Goal: Book appointment/travel/reservation

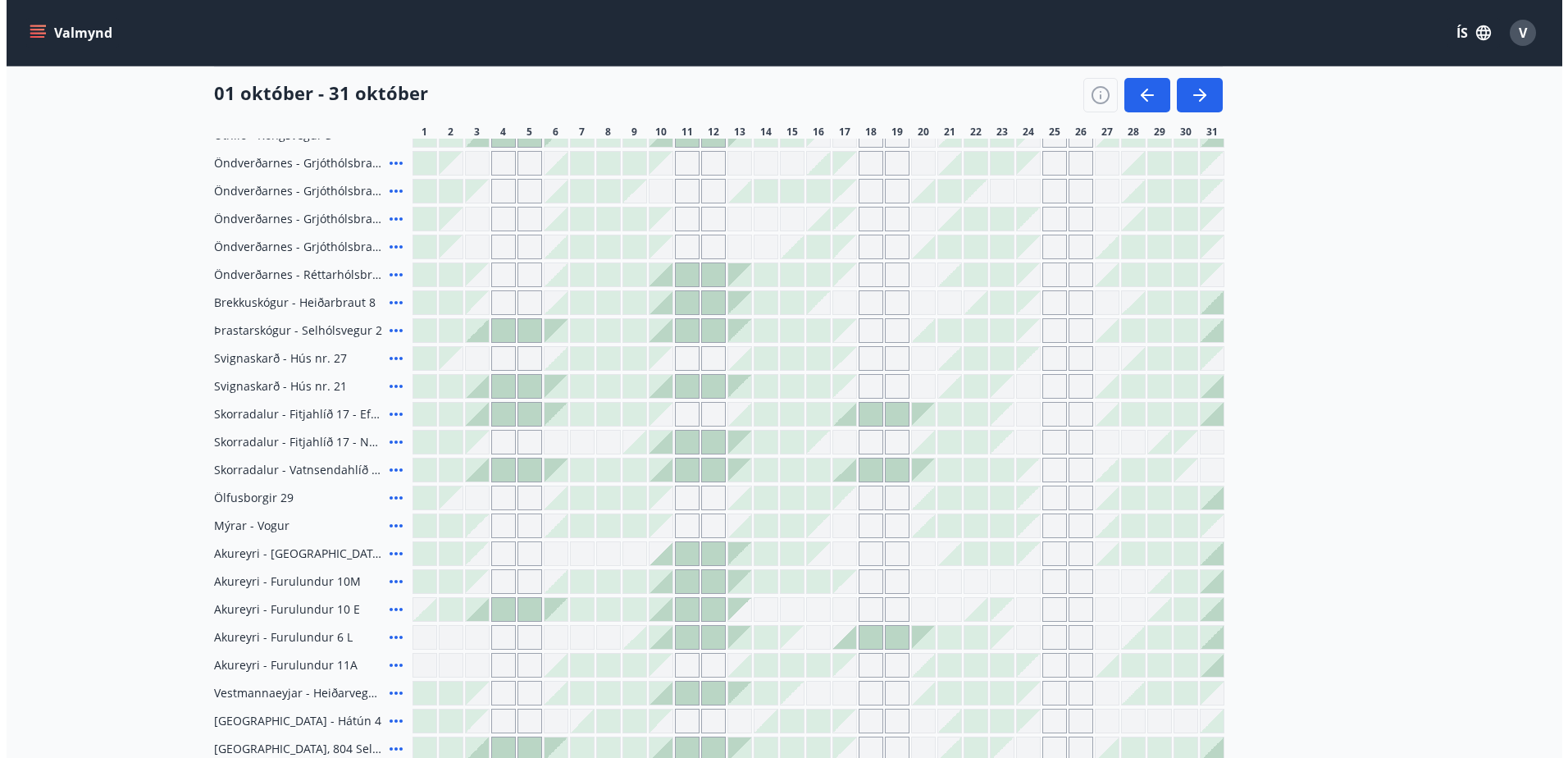
scroll to position [281, 0]
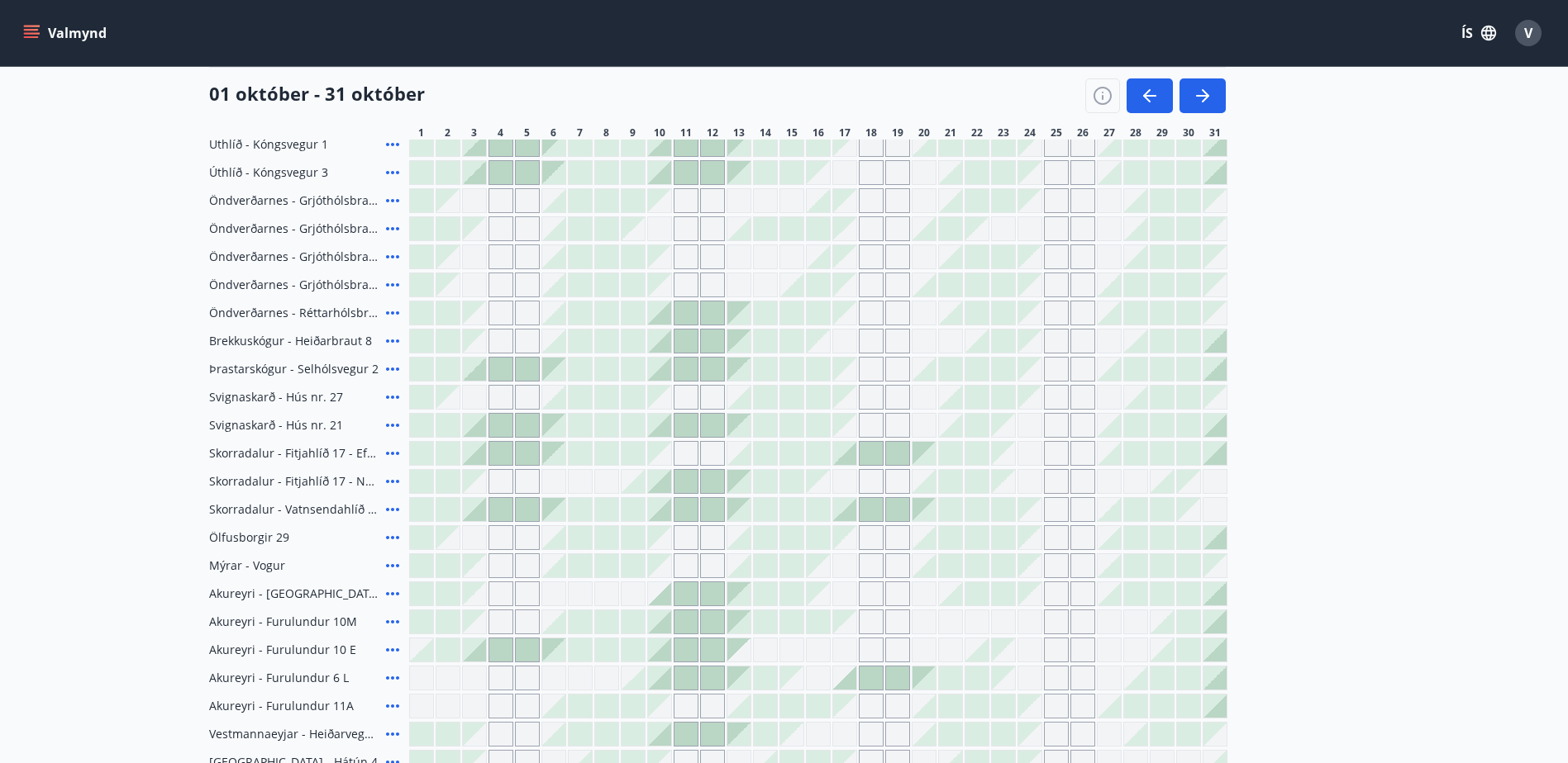
click at [389, 479] on icon at bounding box center [392, 482] width 20 height 20
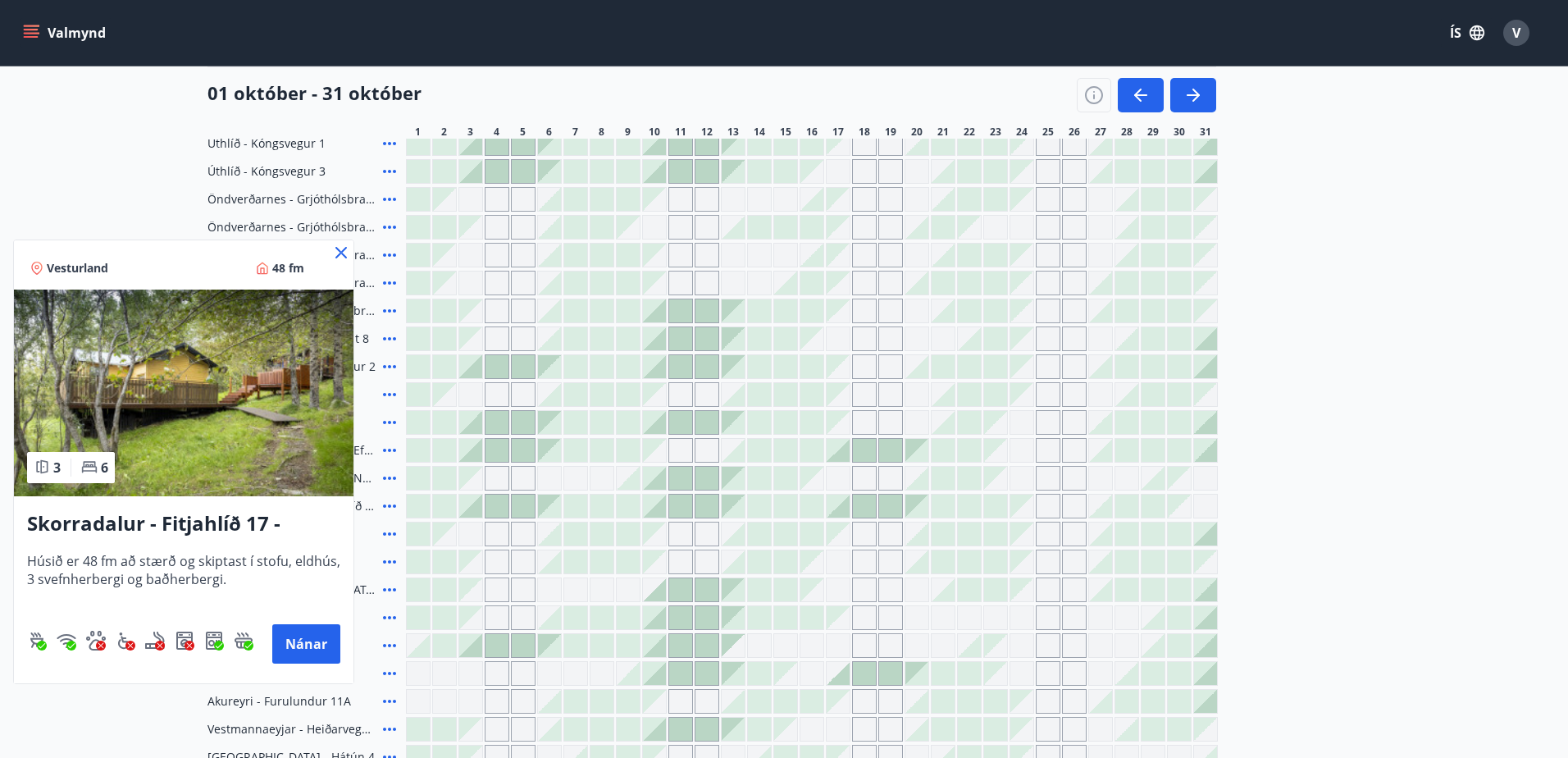
click at [195, 435] on img at bounding box center [184, 393] width 340 height 207
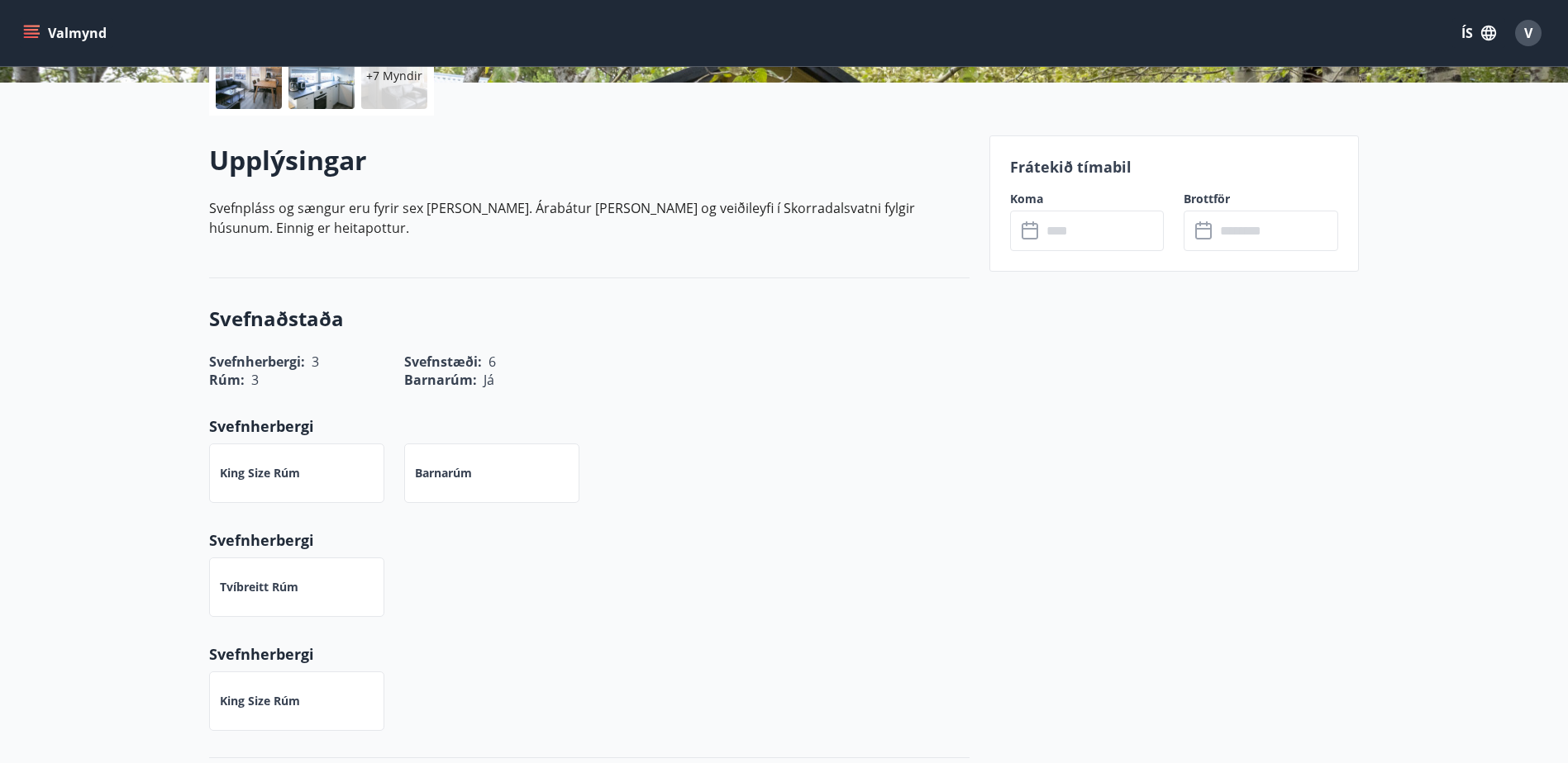
scroll to position [165, 0]
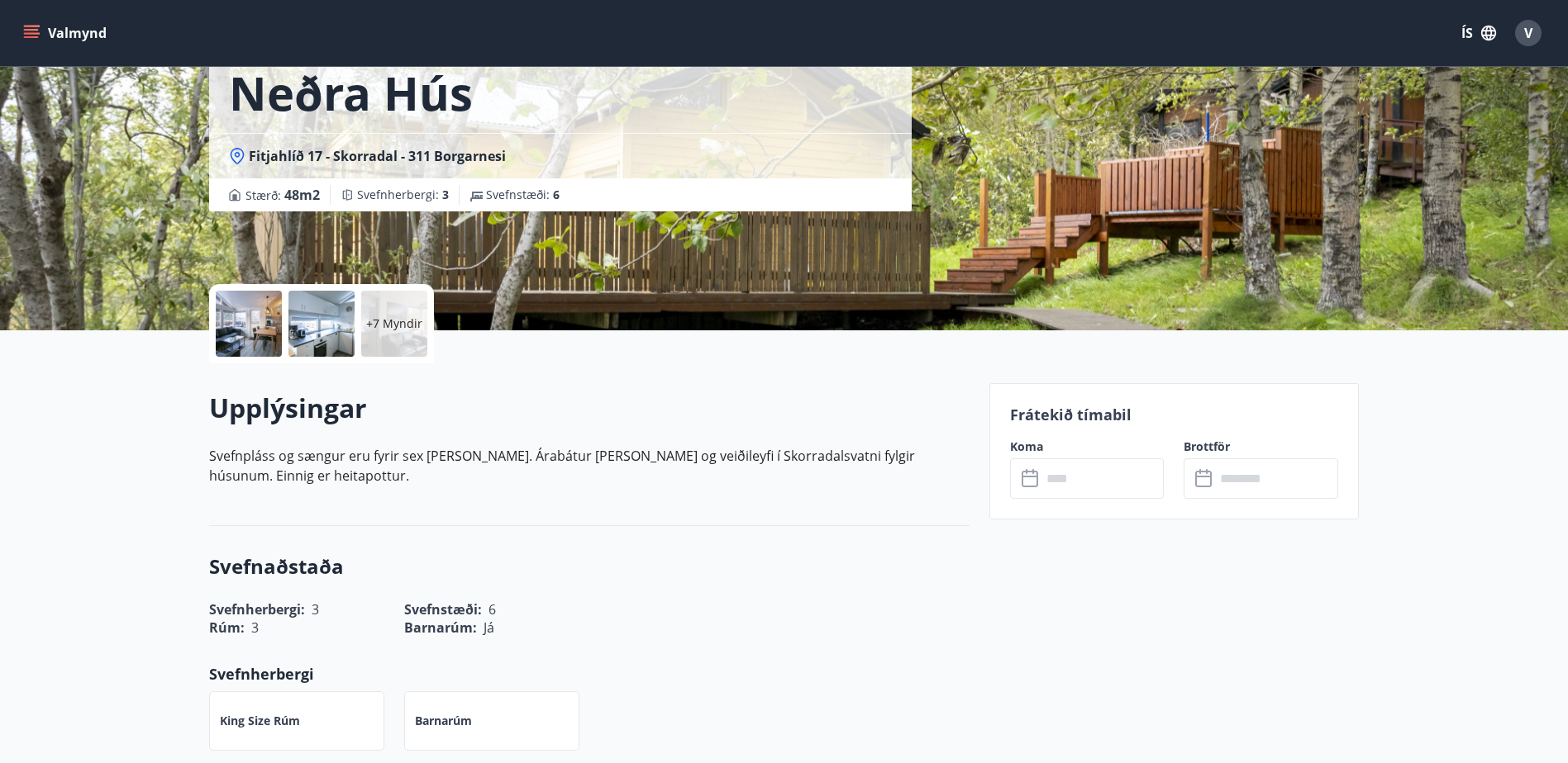
click at [256, 328] on div at bounding box center [249, 324] width 66 height 66
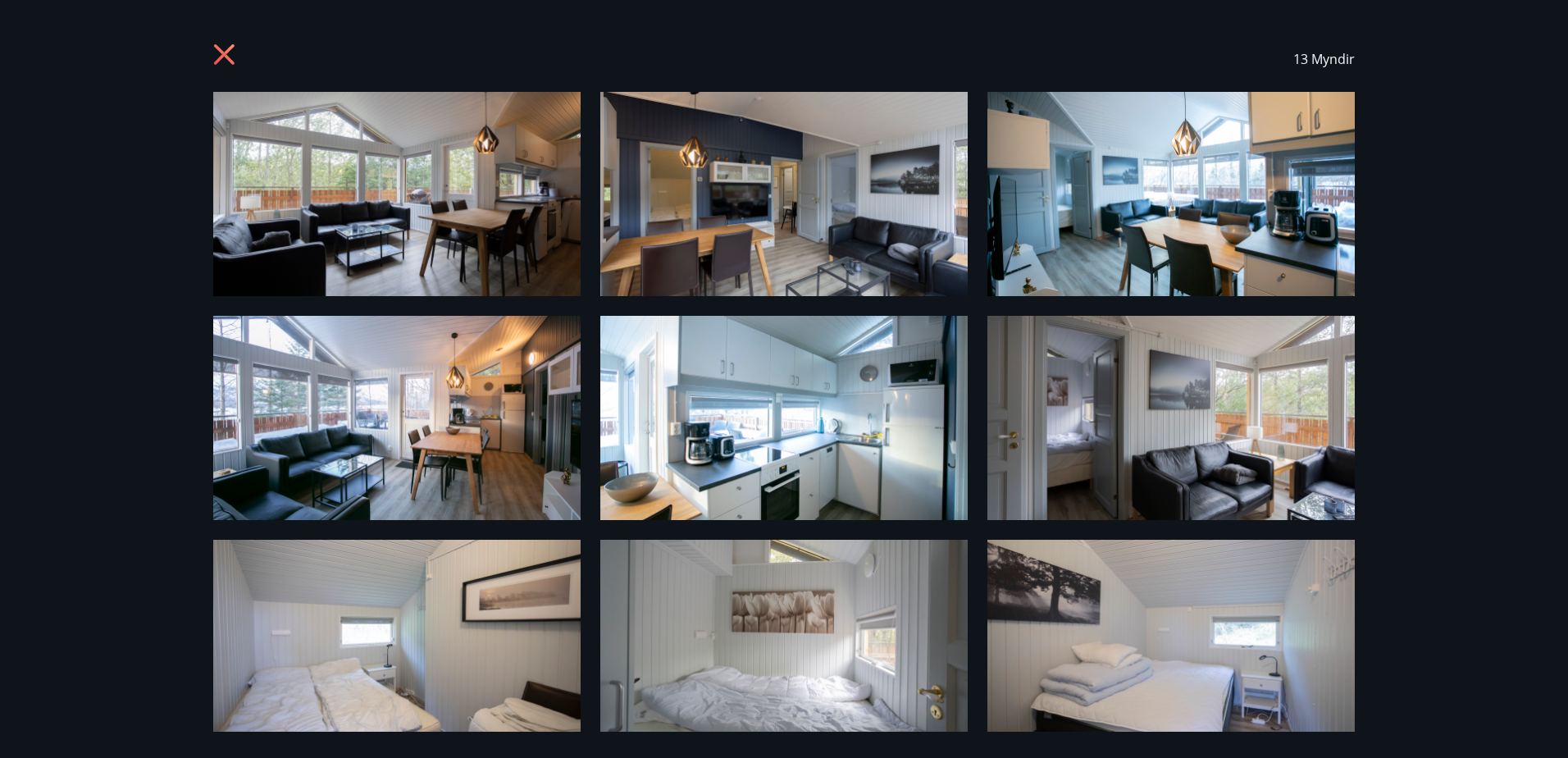
click at [219, 60] on icon at bounding box center [224, 54] width 20 height 20
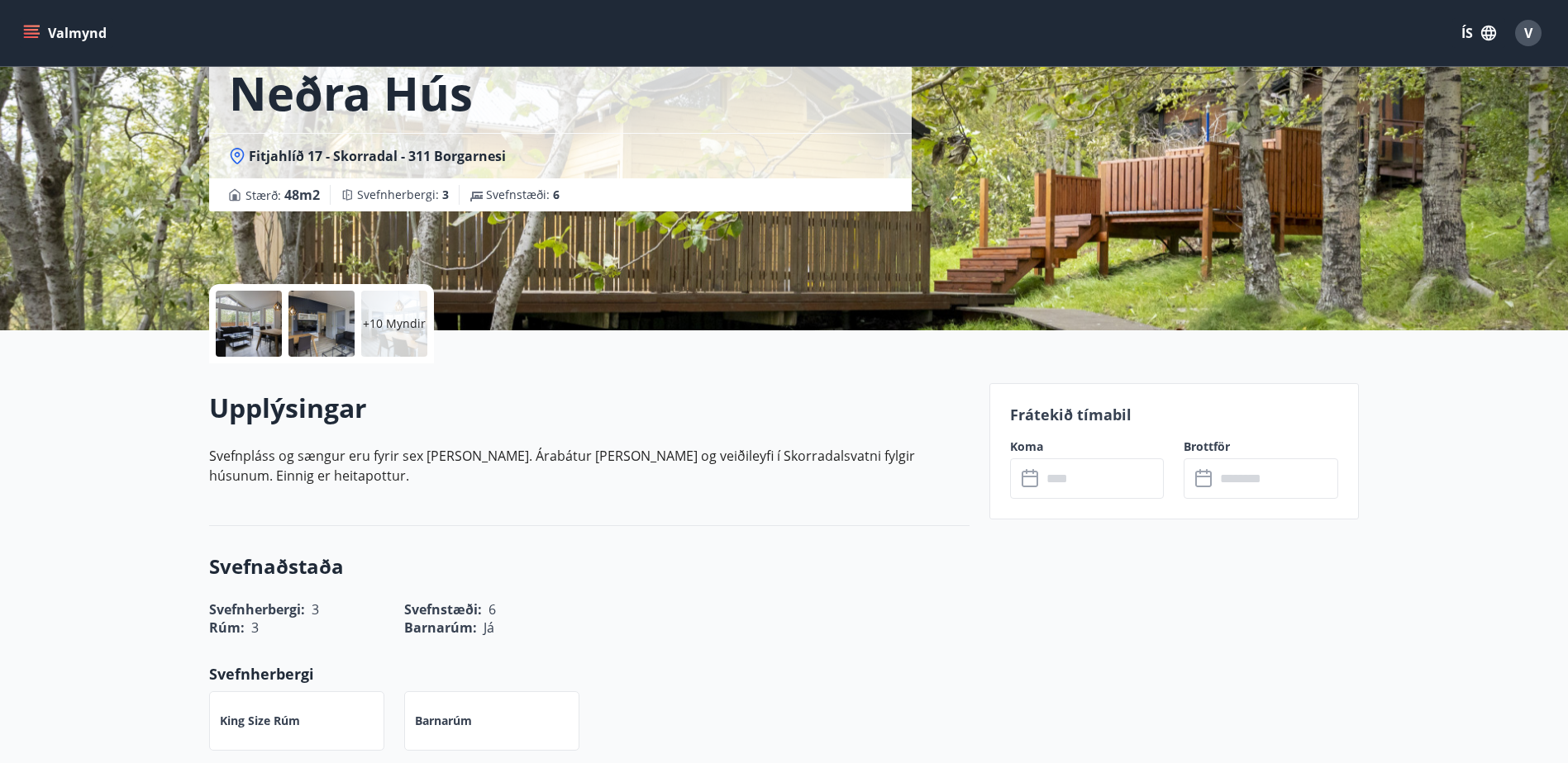
click at [253, 332] on div at bounding box center [249, 324] width 66 height 66
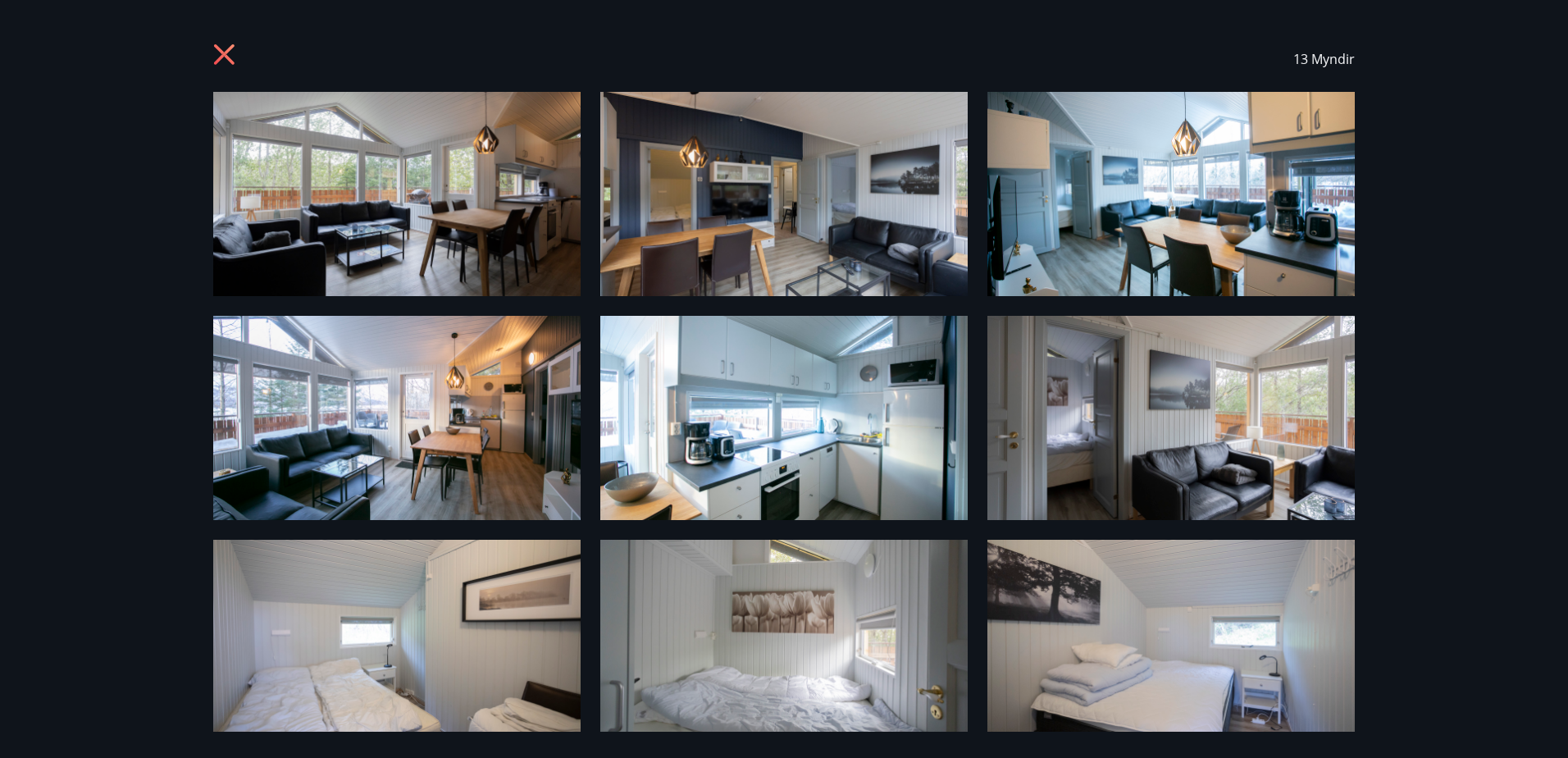
click at [302, 203] on img at bounding box center [397, 194] width 367 height 205
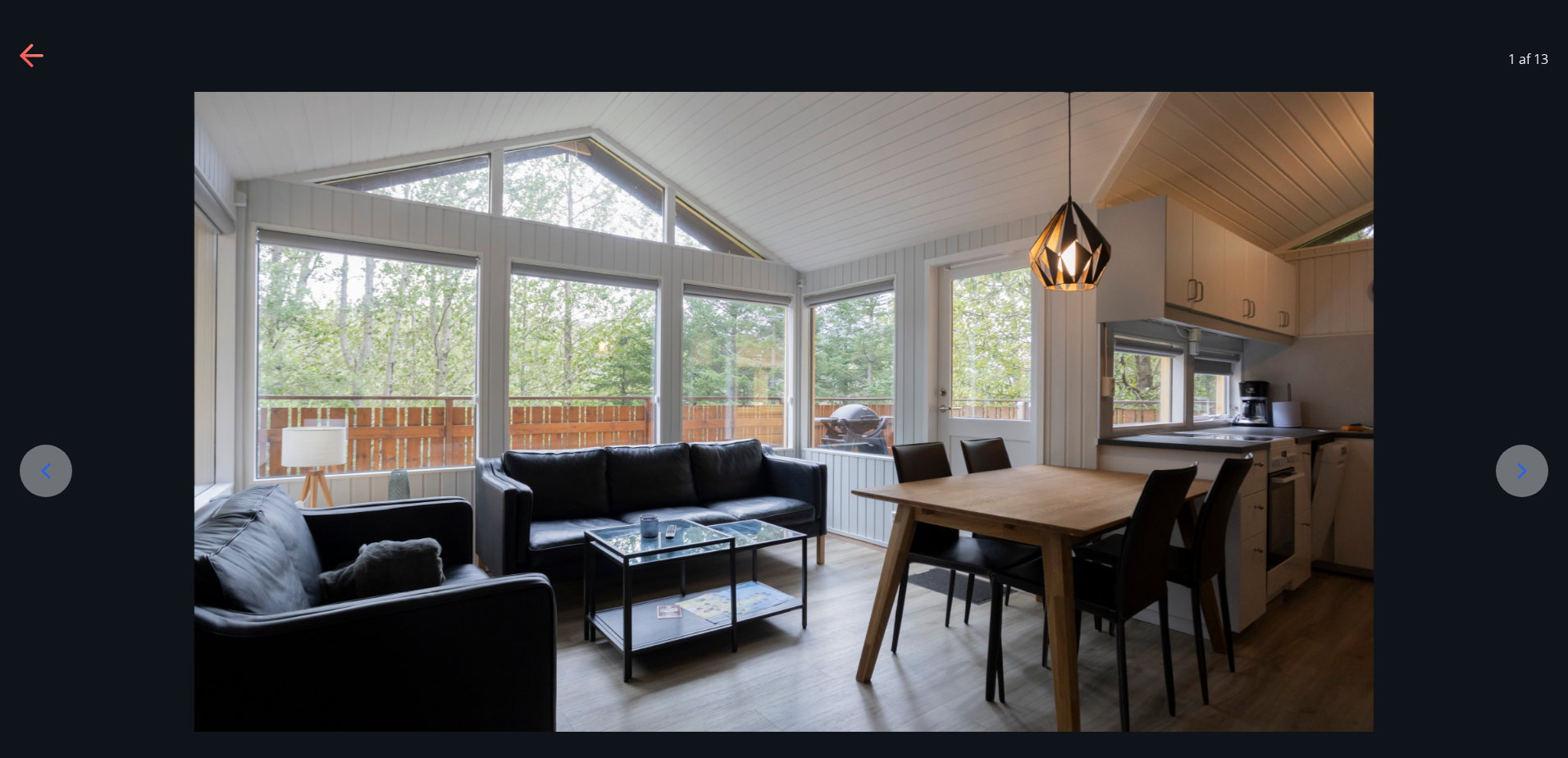
click at [1506, 462] on div at bounding box center [1522, 471] width 53 height 53
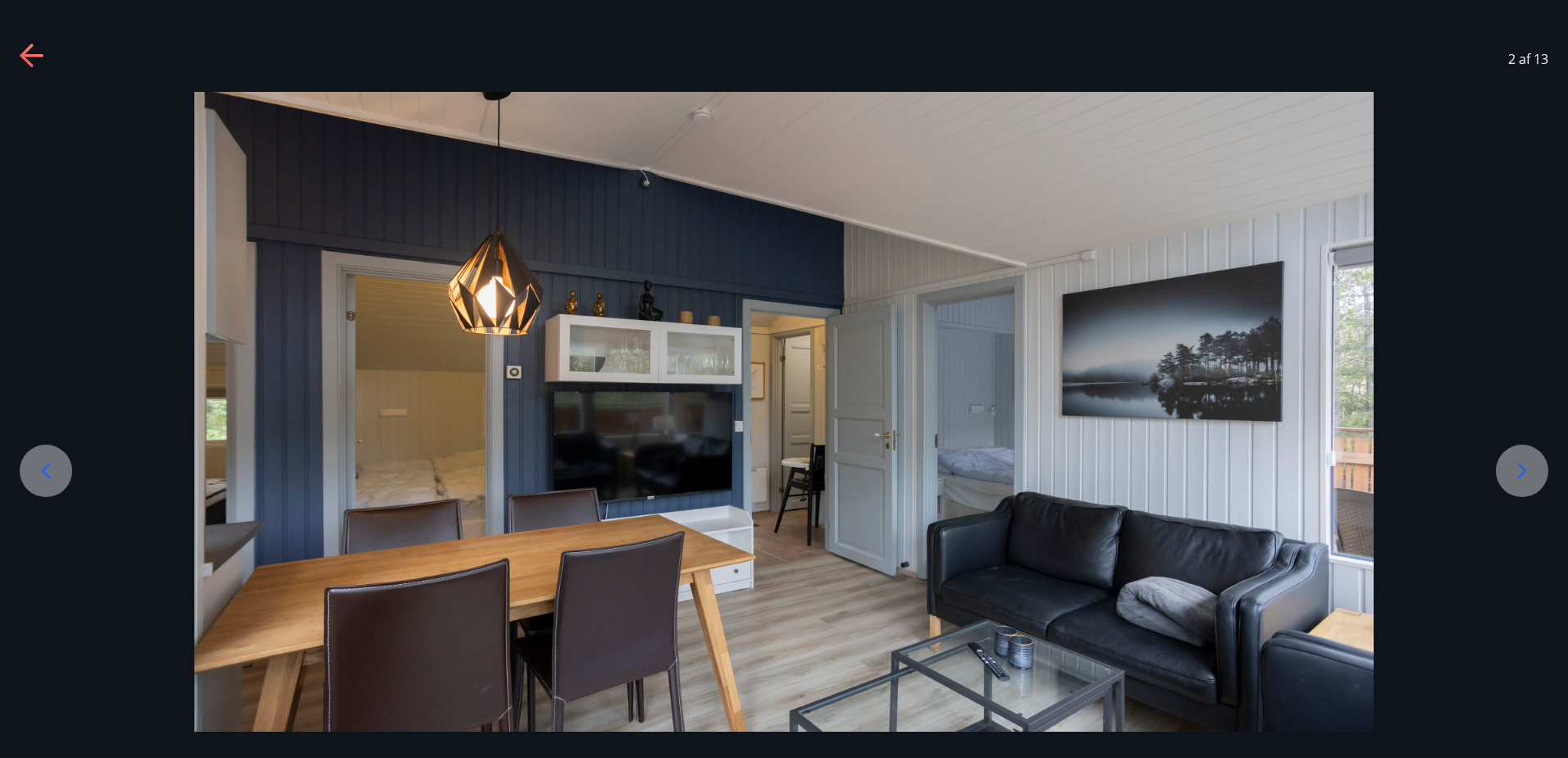
click at [1506, 462] on div at bounding box center [1522, 471] width 53 height 53
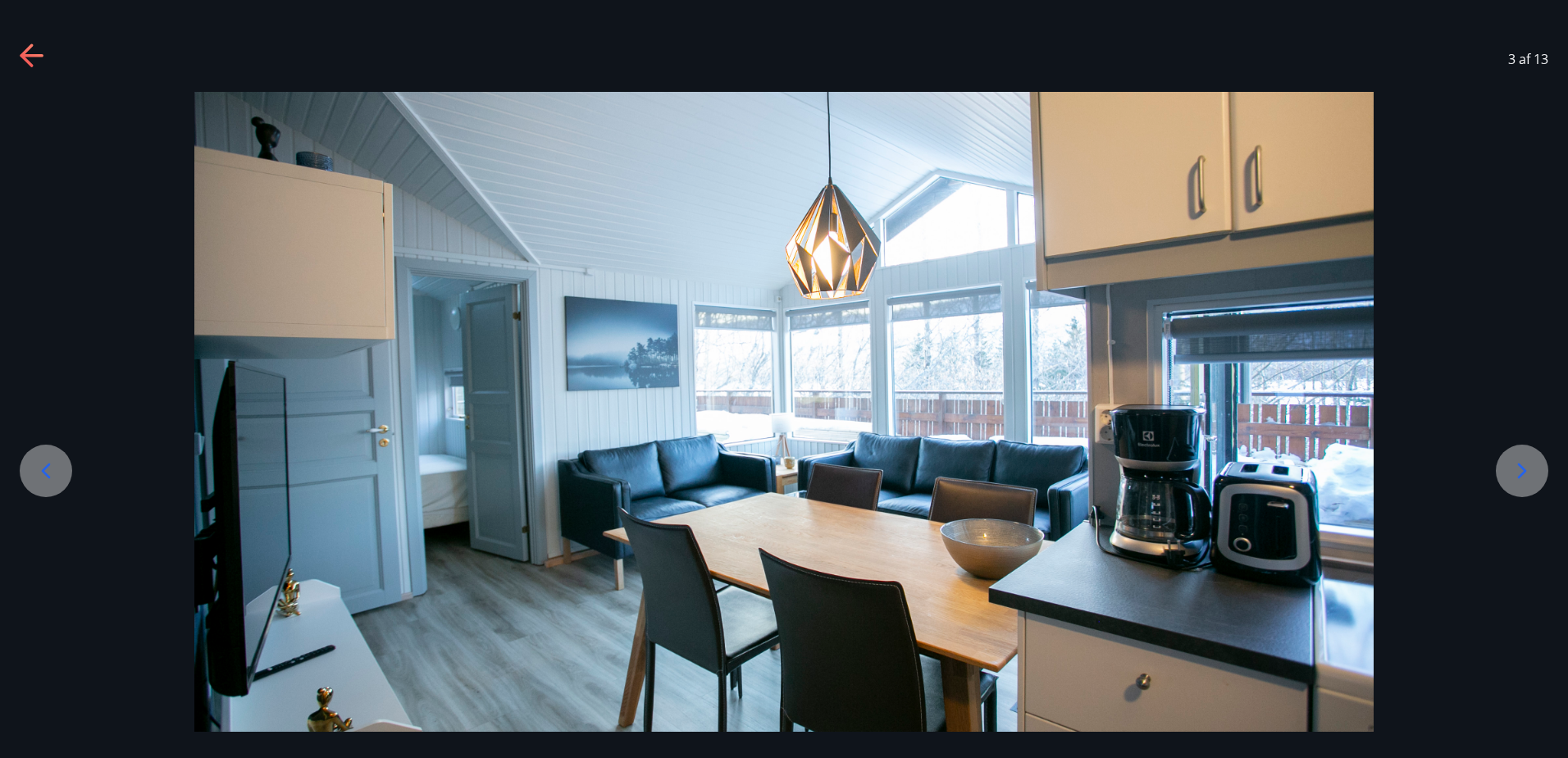
click at [1506, 462] on div at bounding box center [1522, 471] width 53 height 53
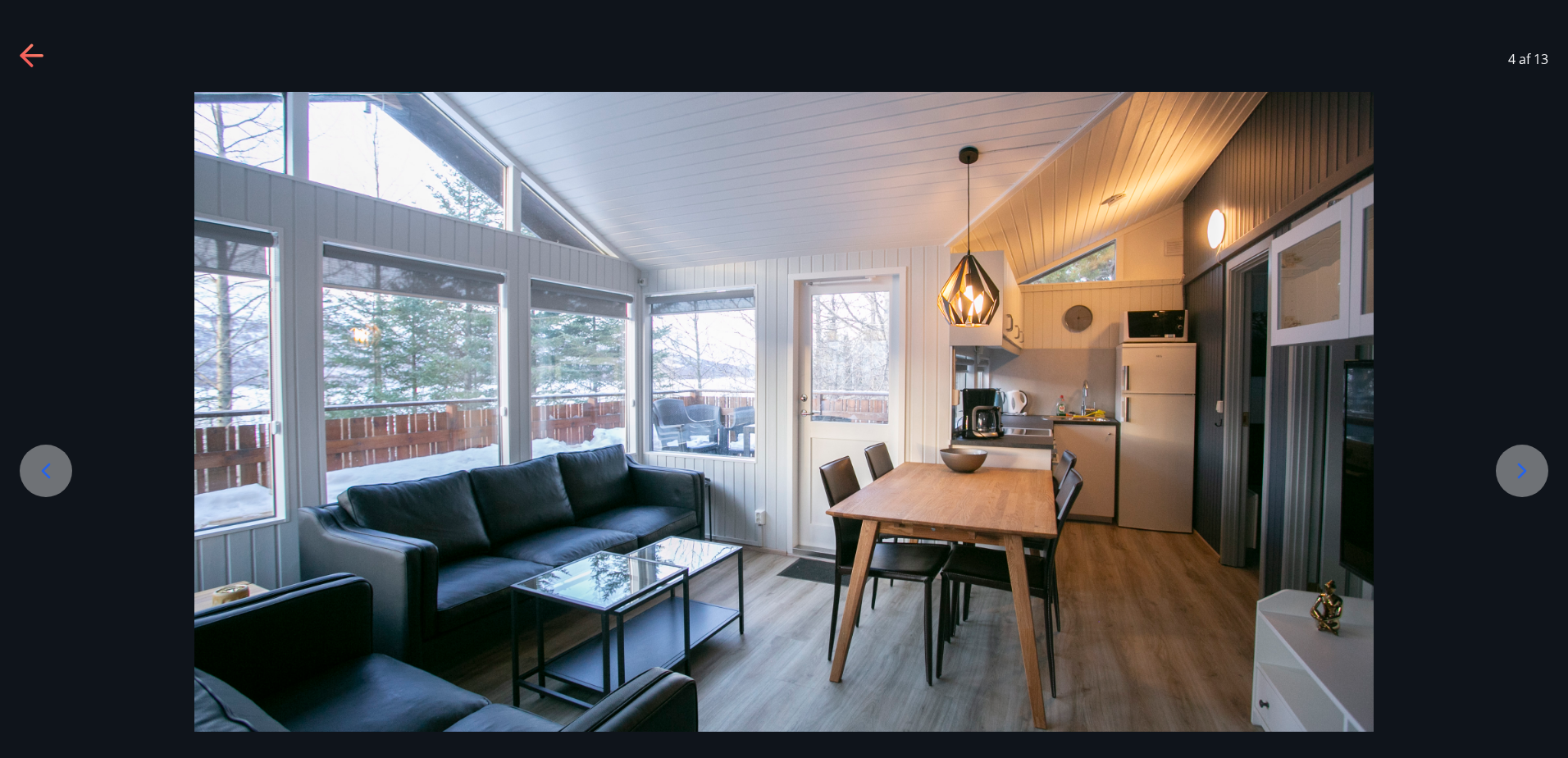
click at [1506, 462] on div at bounding box center [1522, 471] width 53 height 53
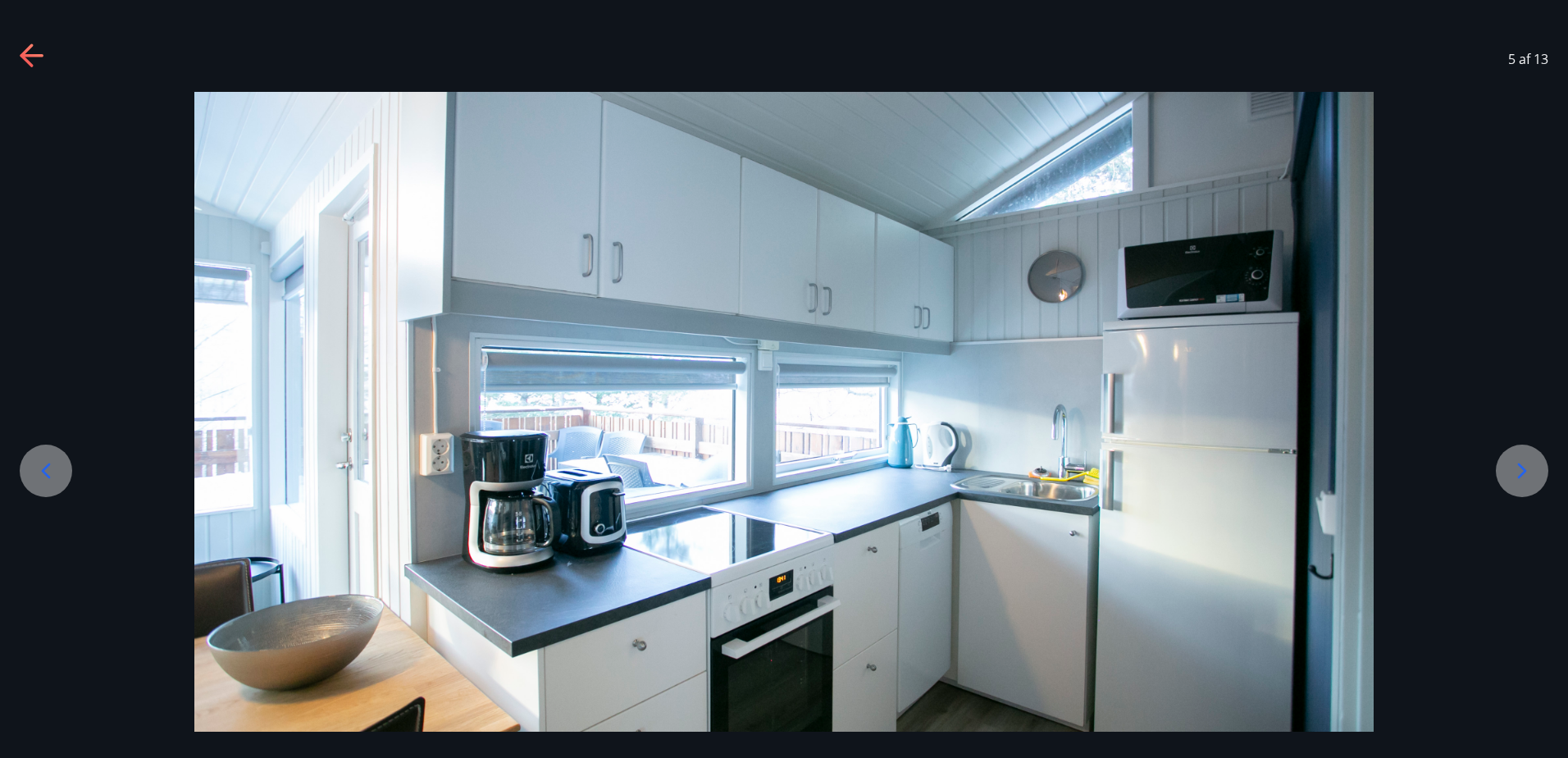
click at [1506, 462] on div at bounding box center [1522, 471] width 53 height 53
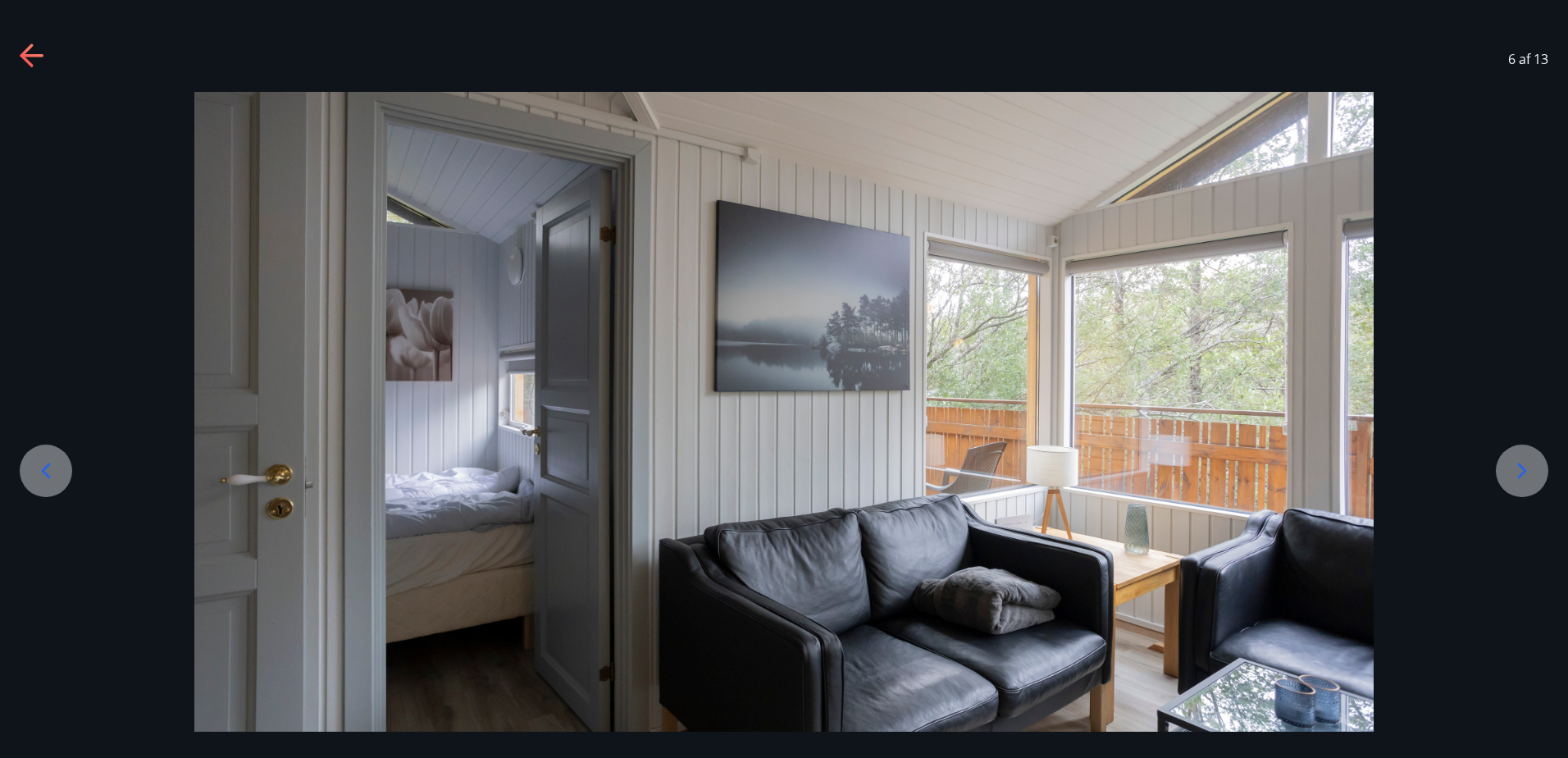
click at [1506, 462] on div at bounding box center [1522, 471] width 53 height 53
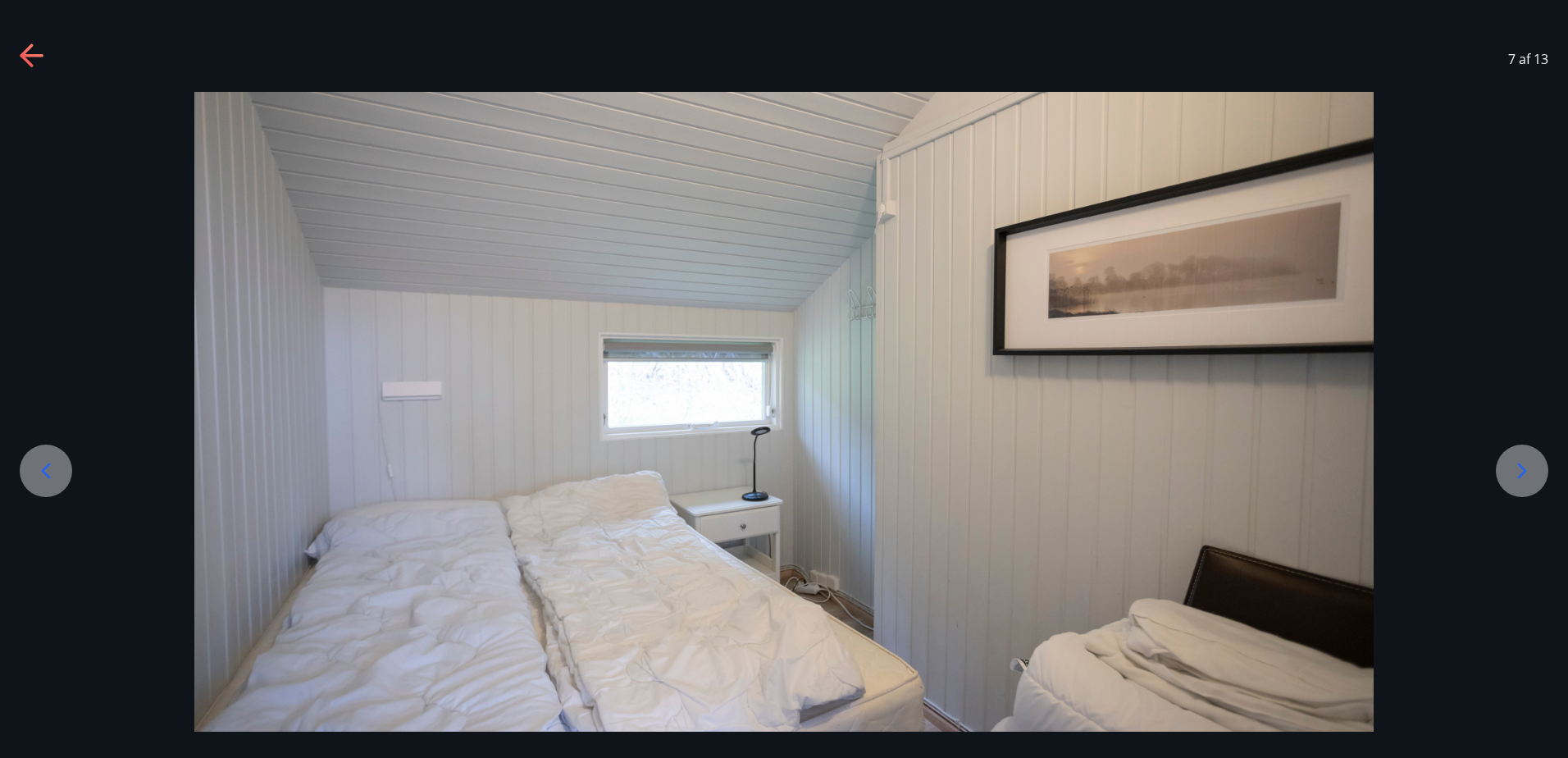
click at [33, 55] on icon at bounding box center [32, 56] width 23 height 3
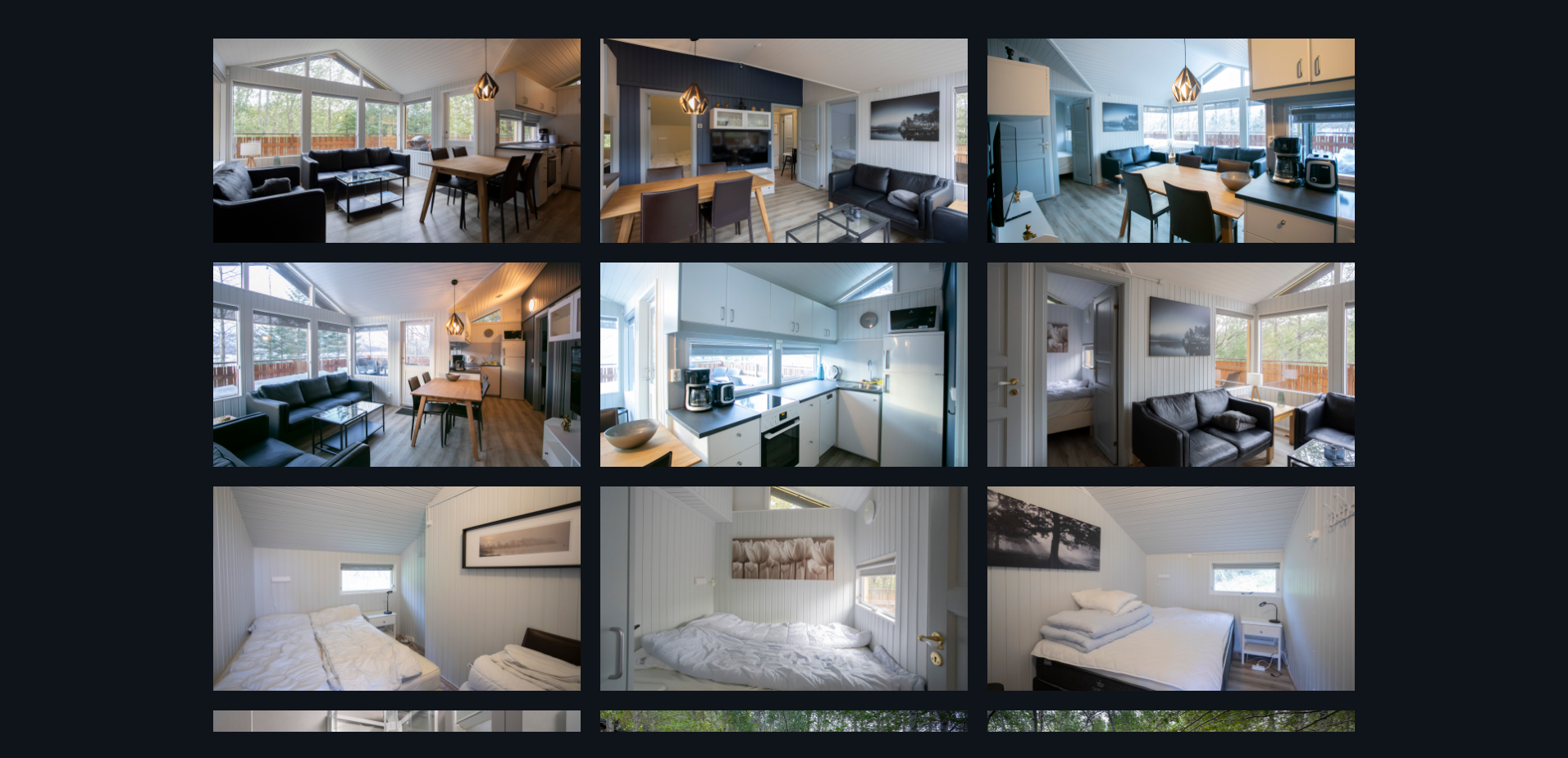
scroll to position [82, 0]
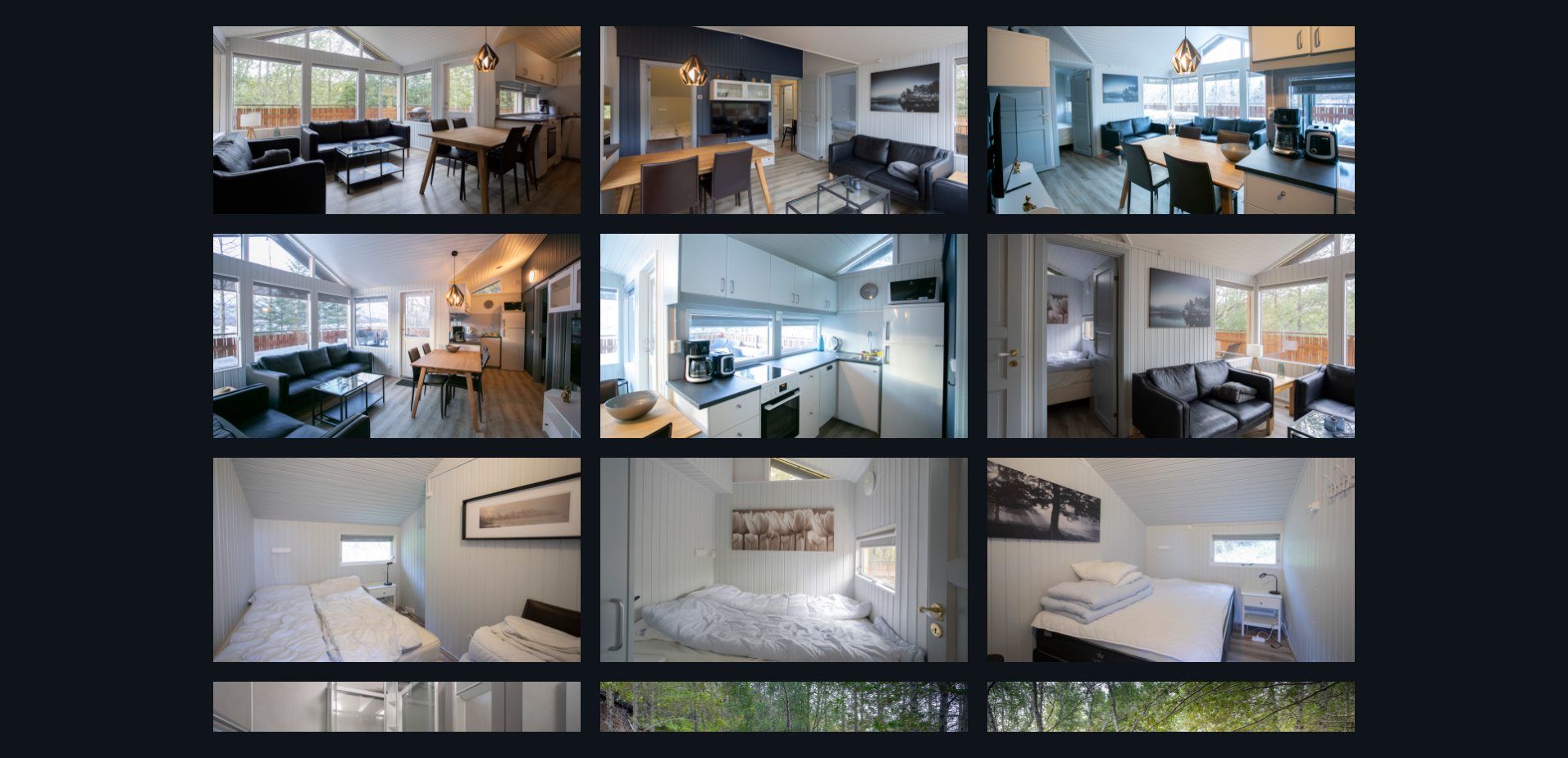
click at [452, 141] on img at bounding box center [397, 112] width 367 height 205
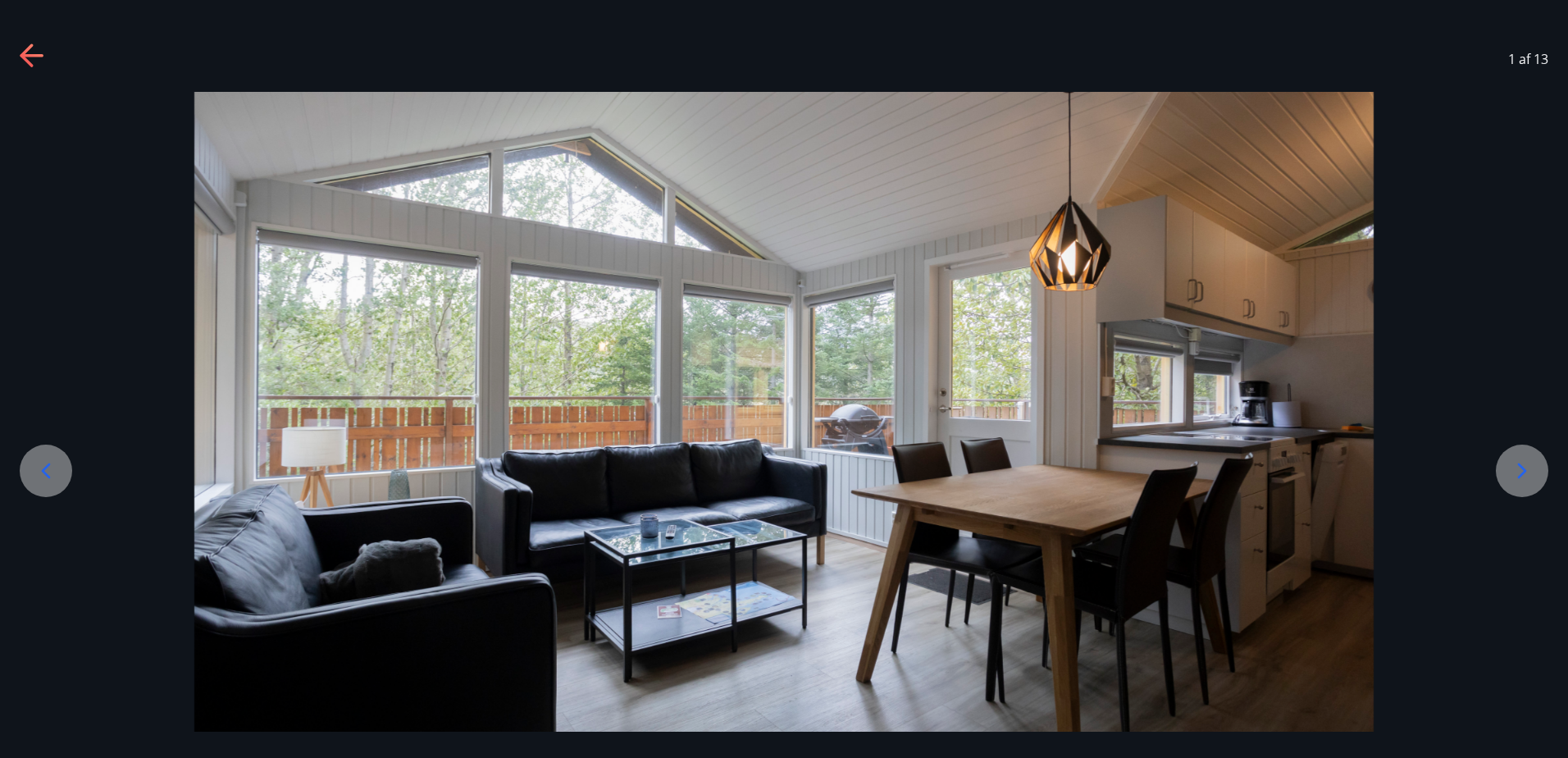
click at [35, 48] on icon at bounding box center [33, 56] width 26 height 26
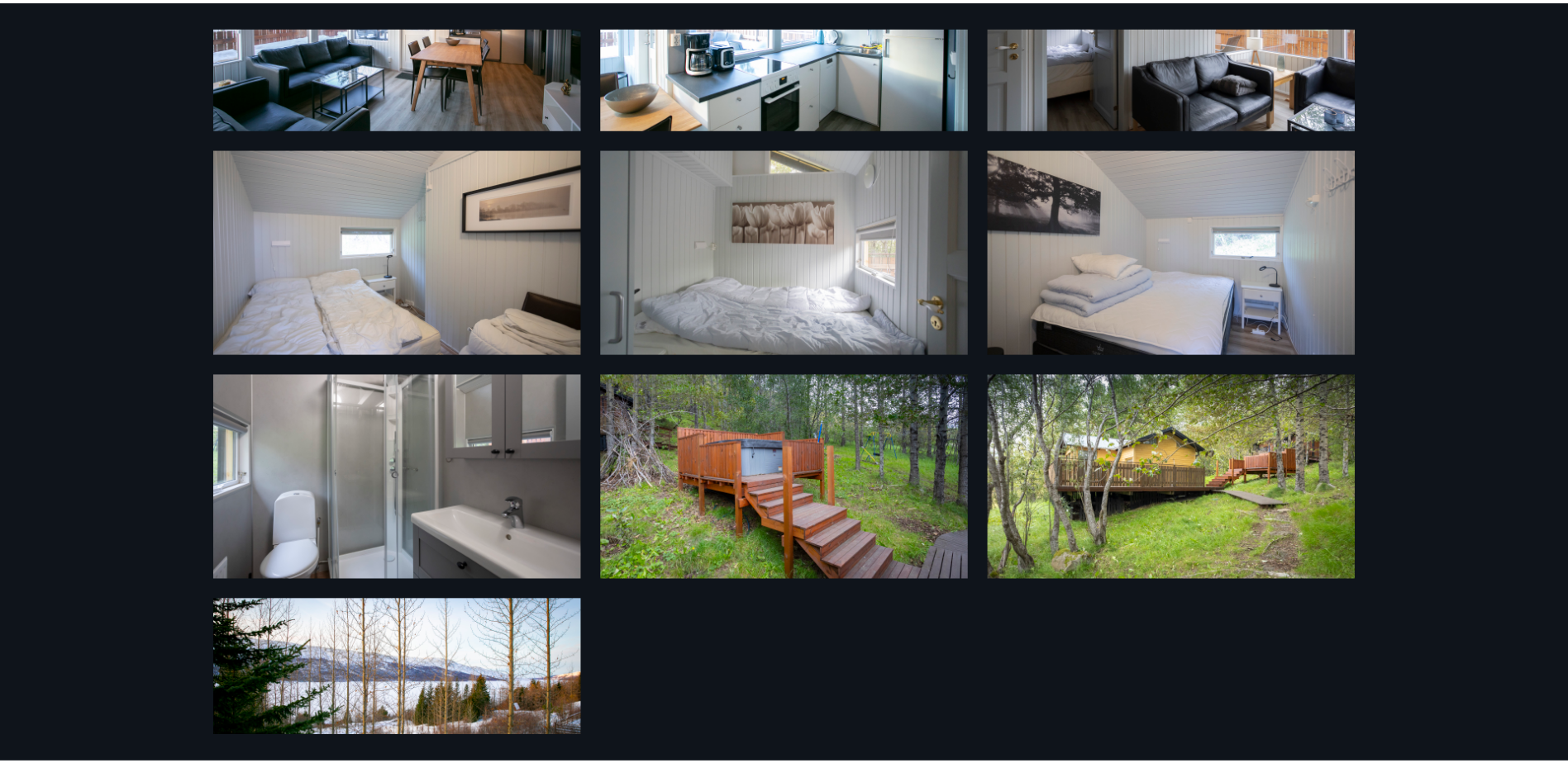
scroll to position [0, 0]
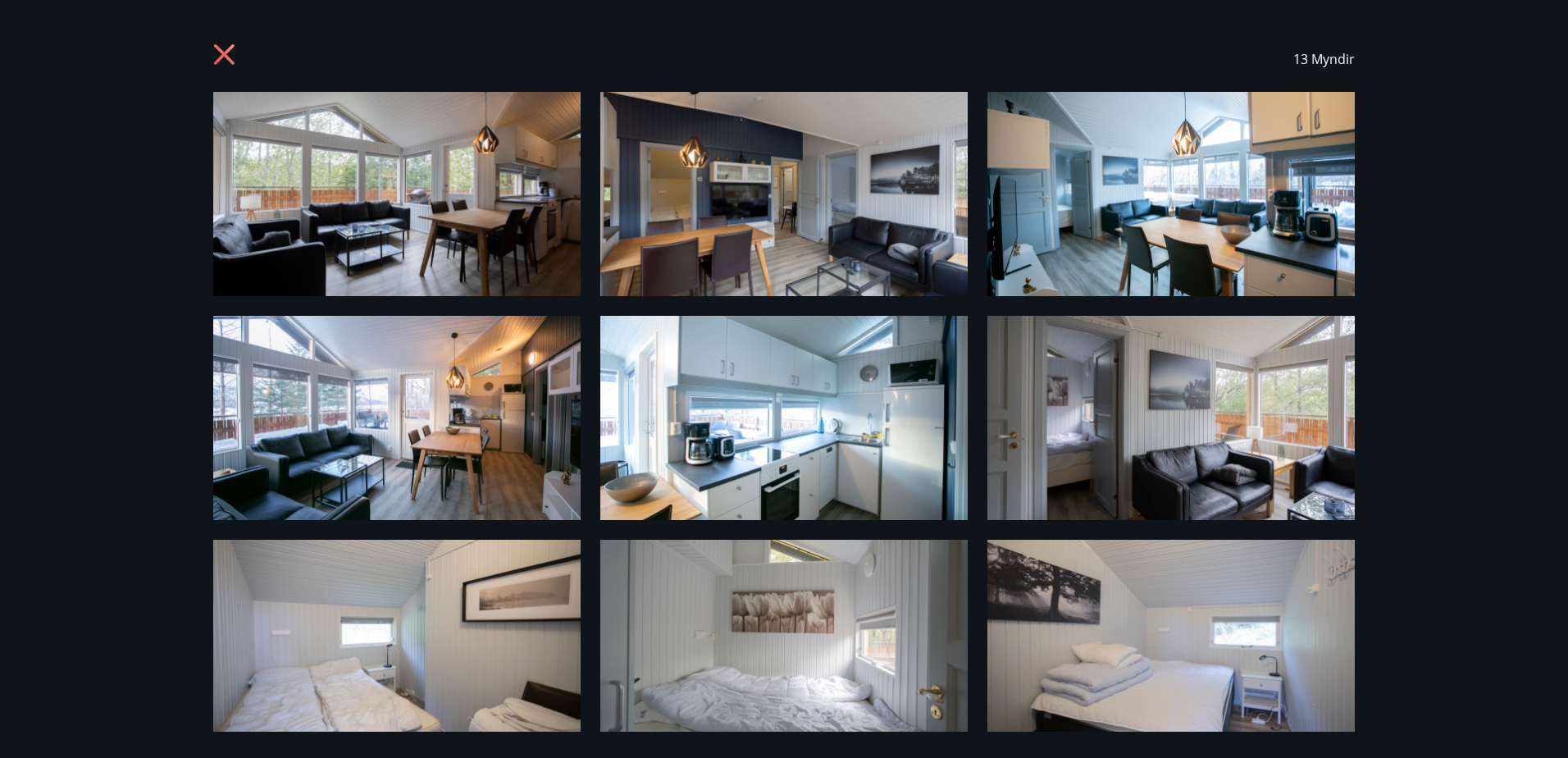
click at [222, 44] on icon at bounding box center [226, 56] width 26 height 26
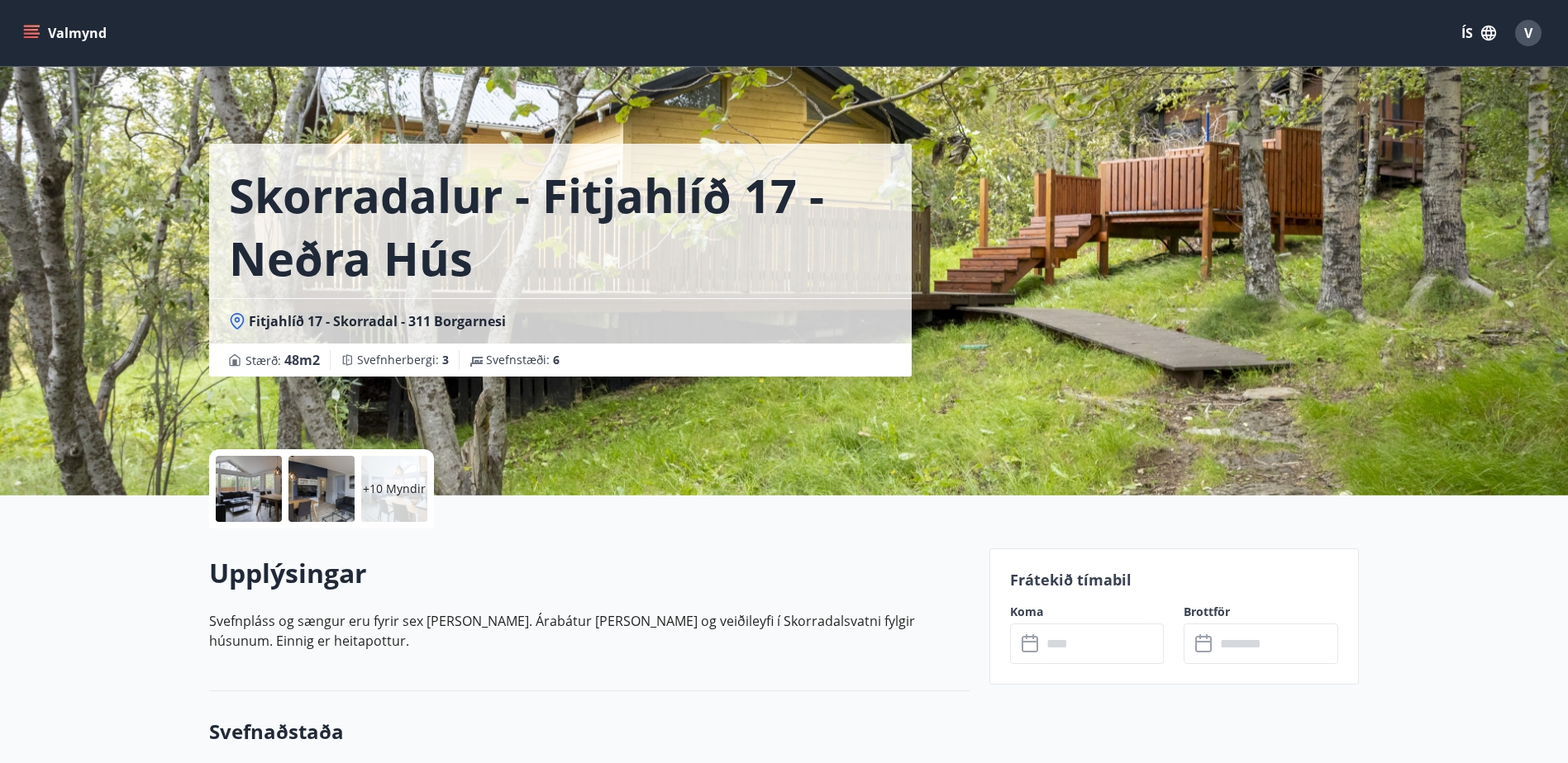
click at [397, 504] on div "+10 Myndir" at bounding box center [394, 488] width 66 height 66
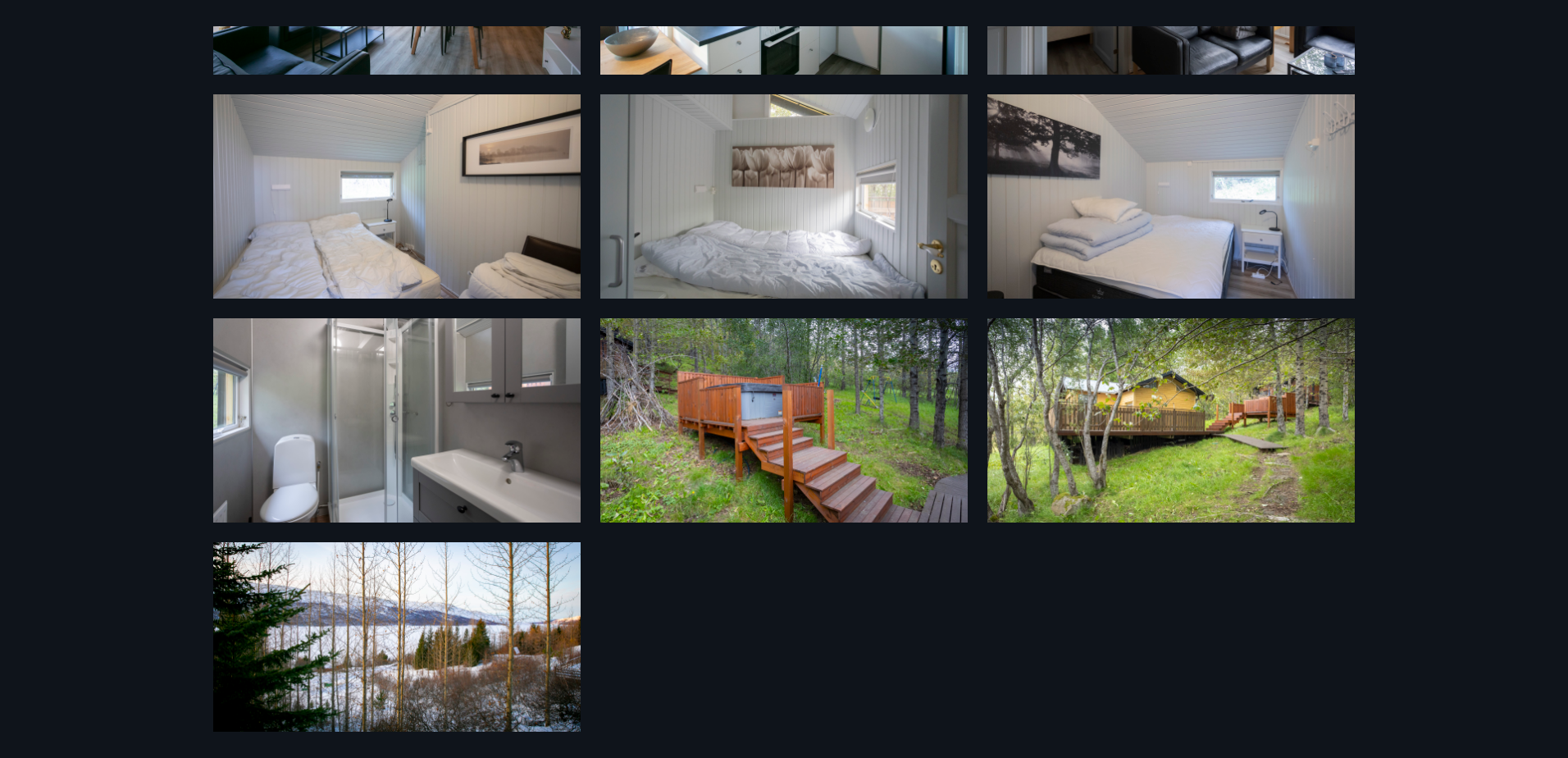
scroll to position [465, 0]
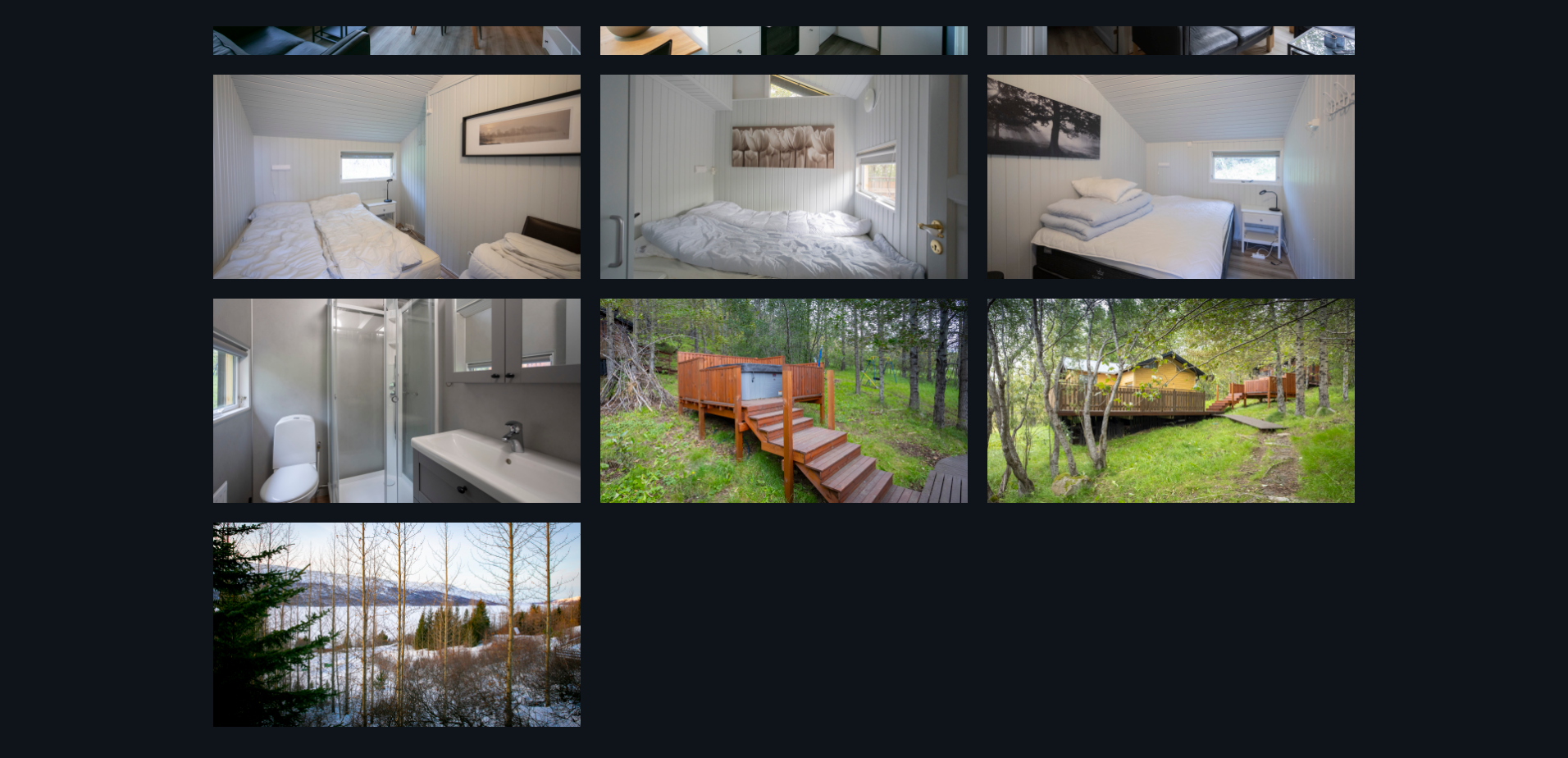
click at [1160, 394] on img at bounding box center [1171, 401] width 367 height 205
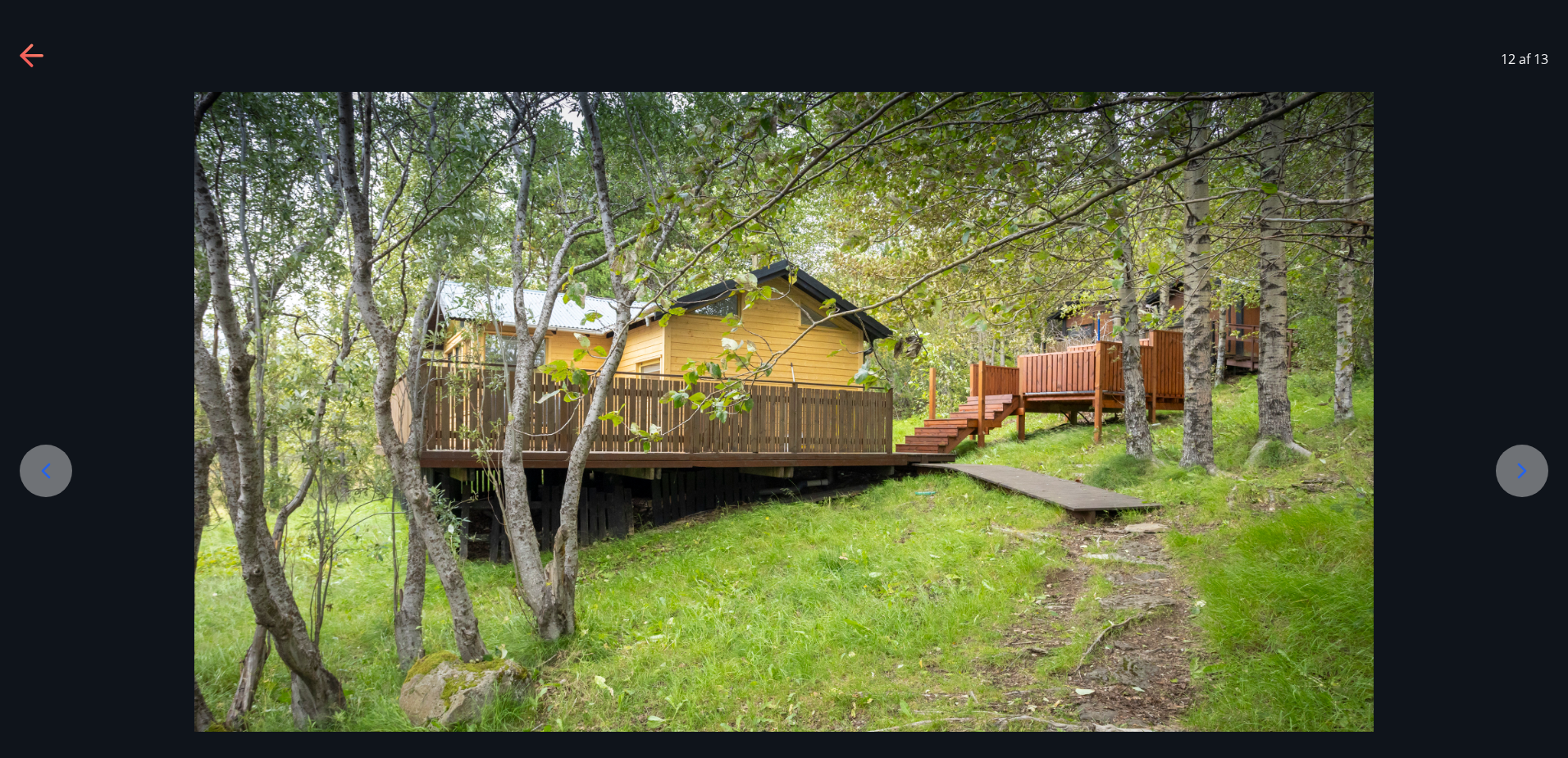
click at [55, 469] on icon at bounding box center [45, 470] width 26 height 26
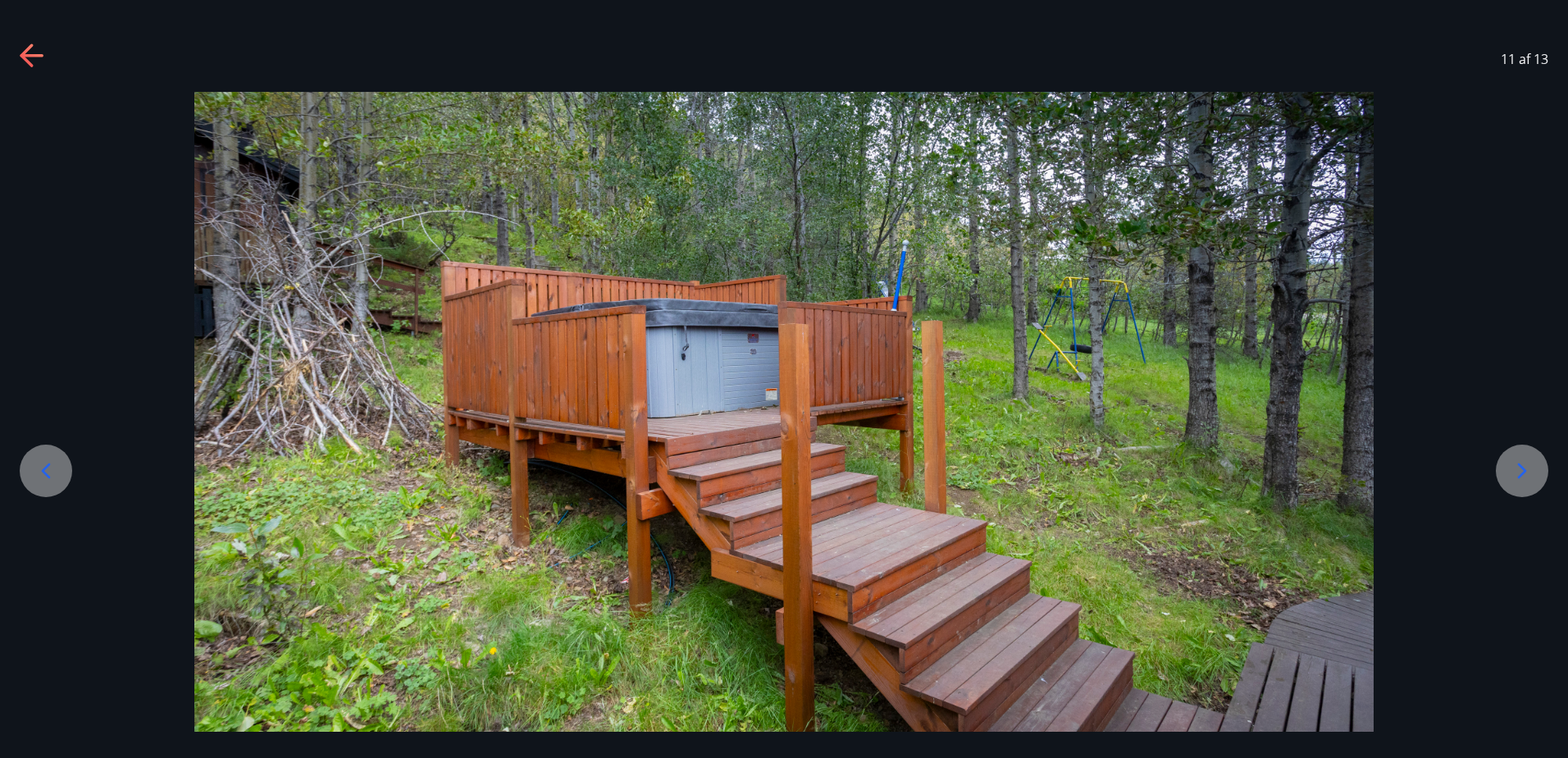
click at [41, 459] on icon at bounding box center [45, 470] width 26 height 26
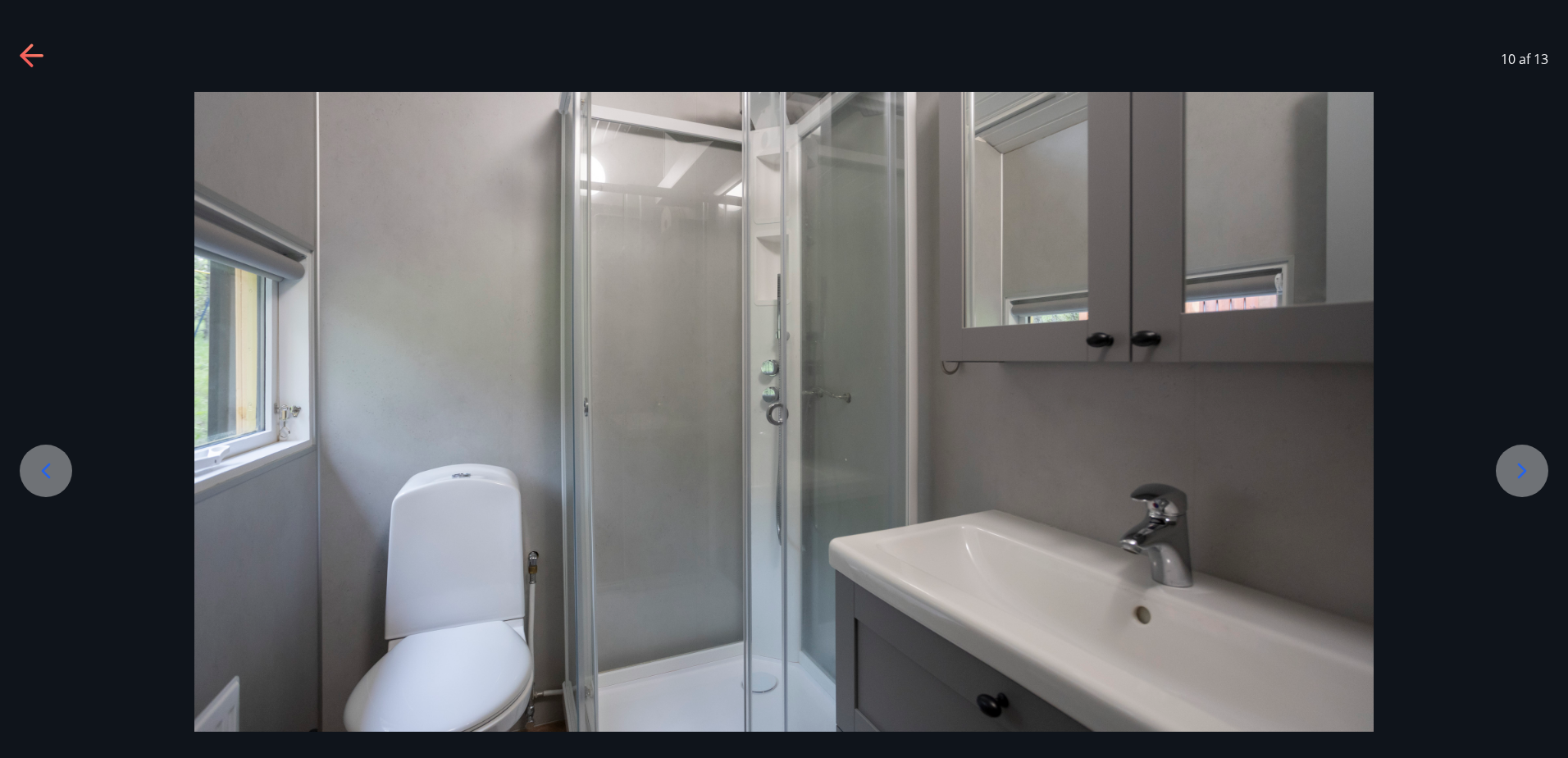
click at [1518, 469] on icon at bounding box center [1522, 470] width 26 height 26
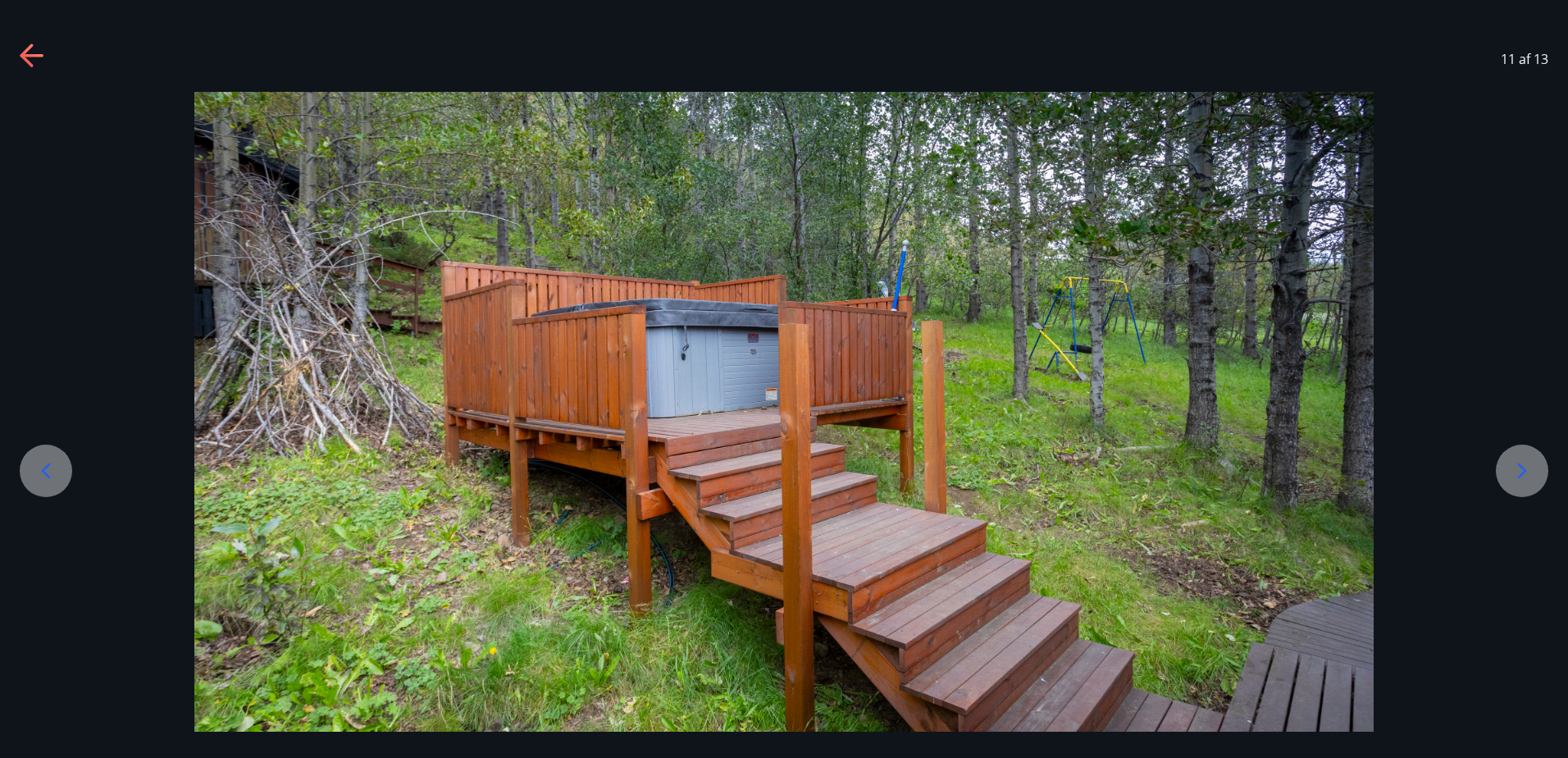
click at [50, 454] on div at bounding box center [46, 471] width 53 height 53
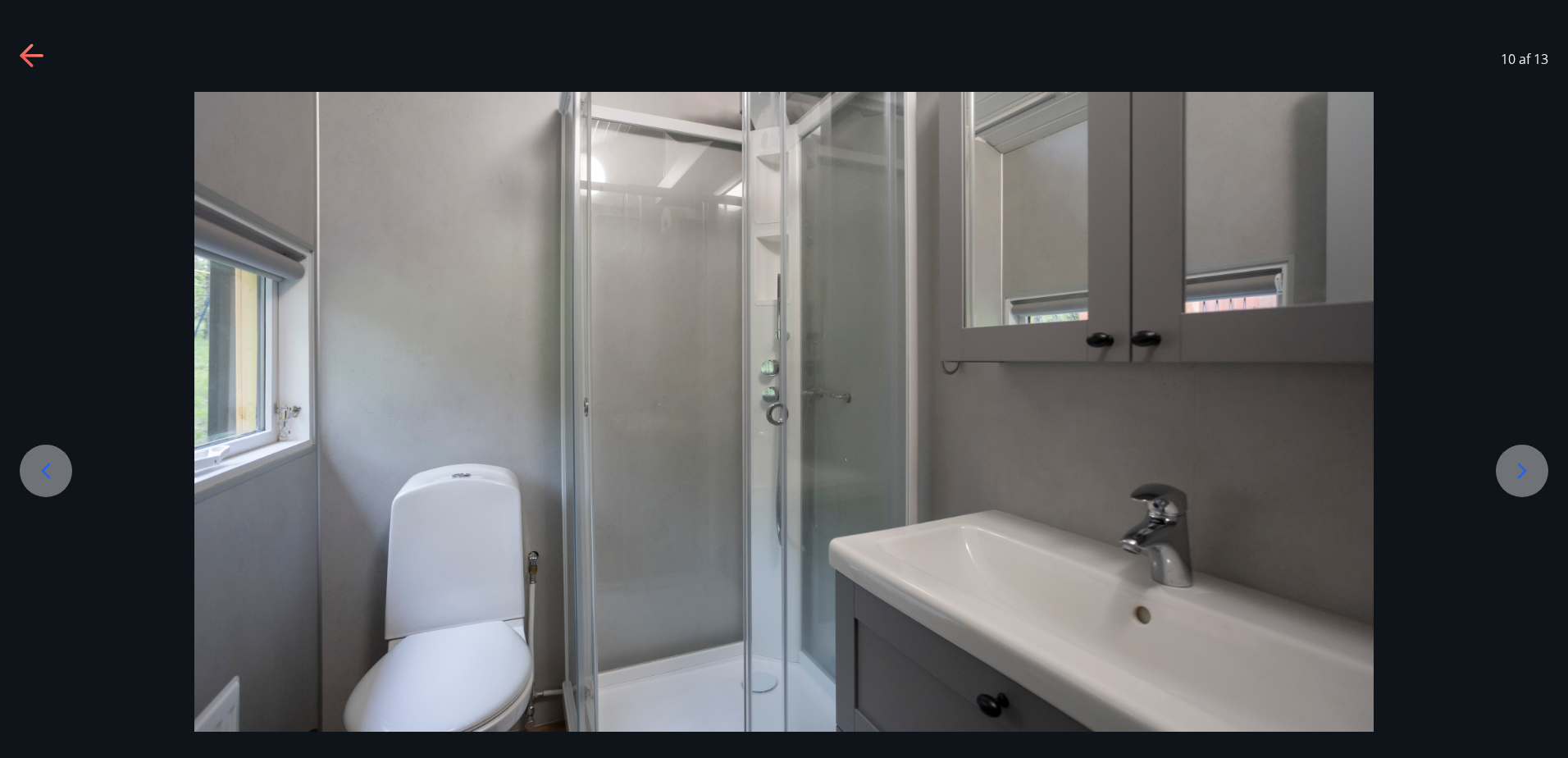
click at [50, 454] on div at bounding box center [46, 471] width 53 height 53
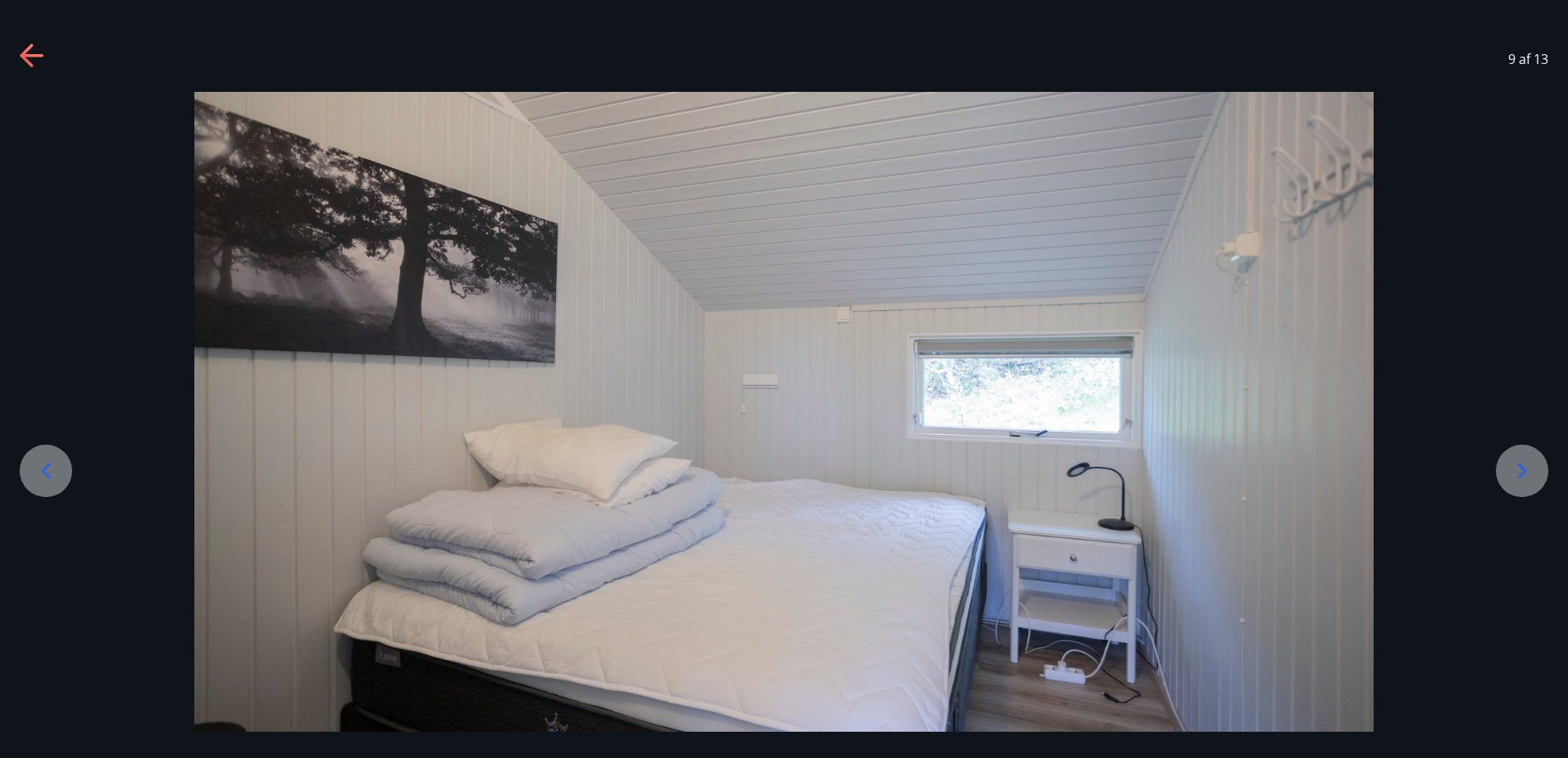
click at [50, 454] on div at bounding box center [46, 471] width 53 height 53
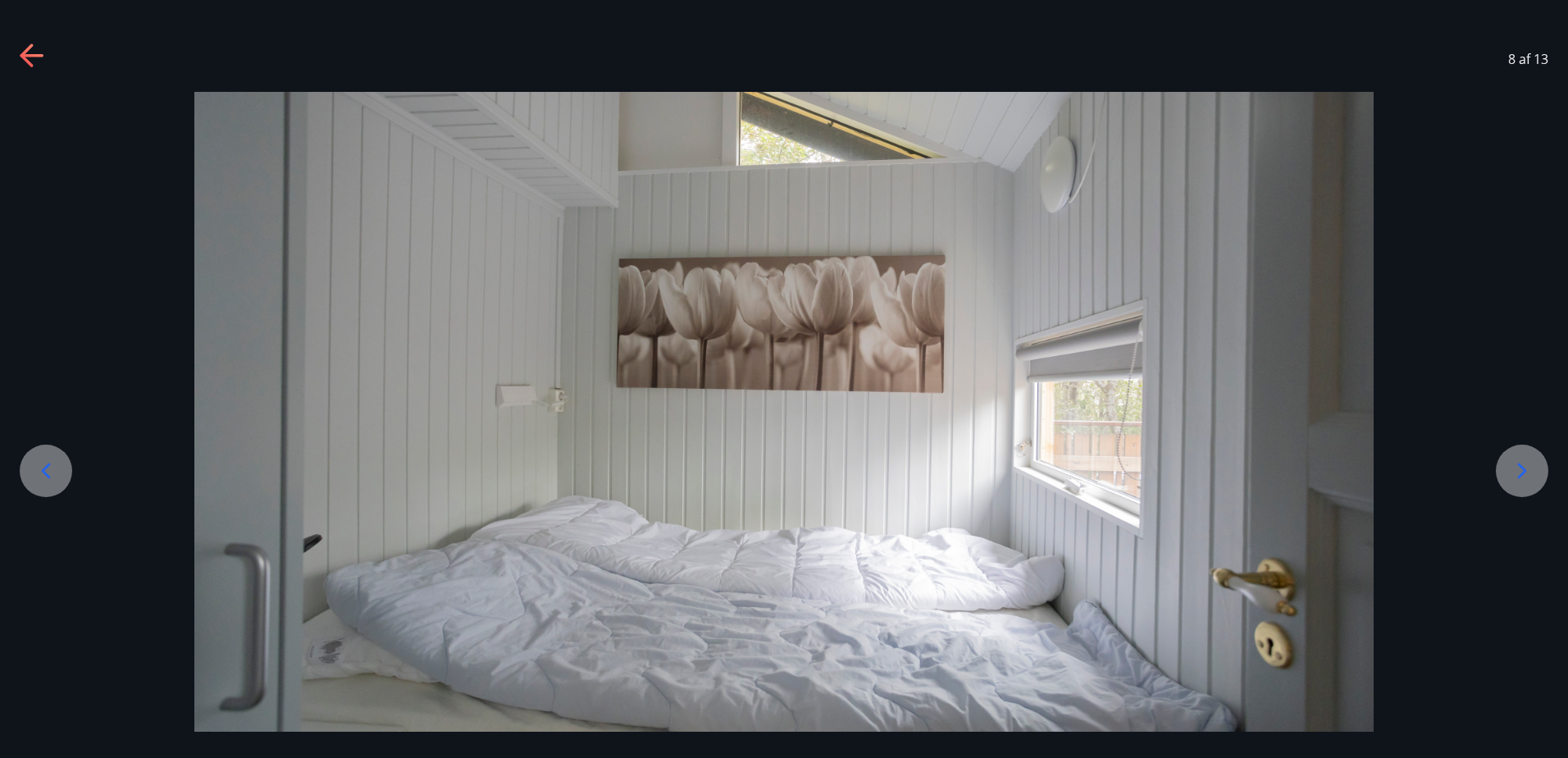
click at [50, 454] on div at bounding box center [46, 471] width 53 height 53
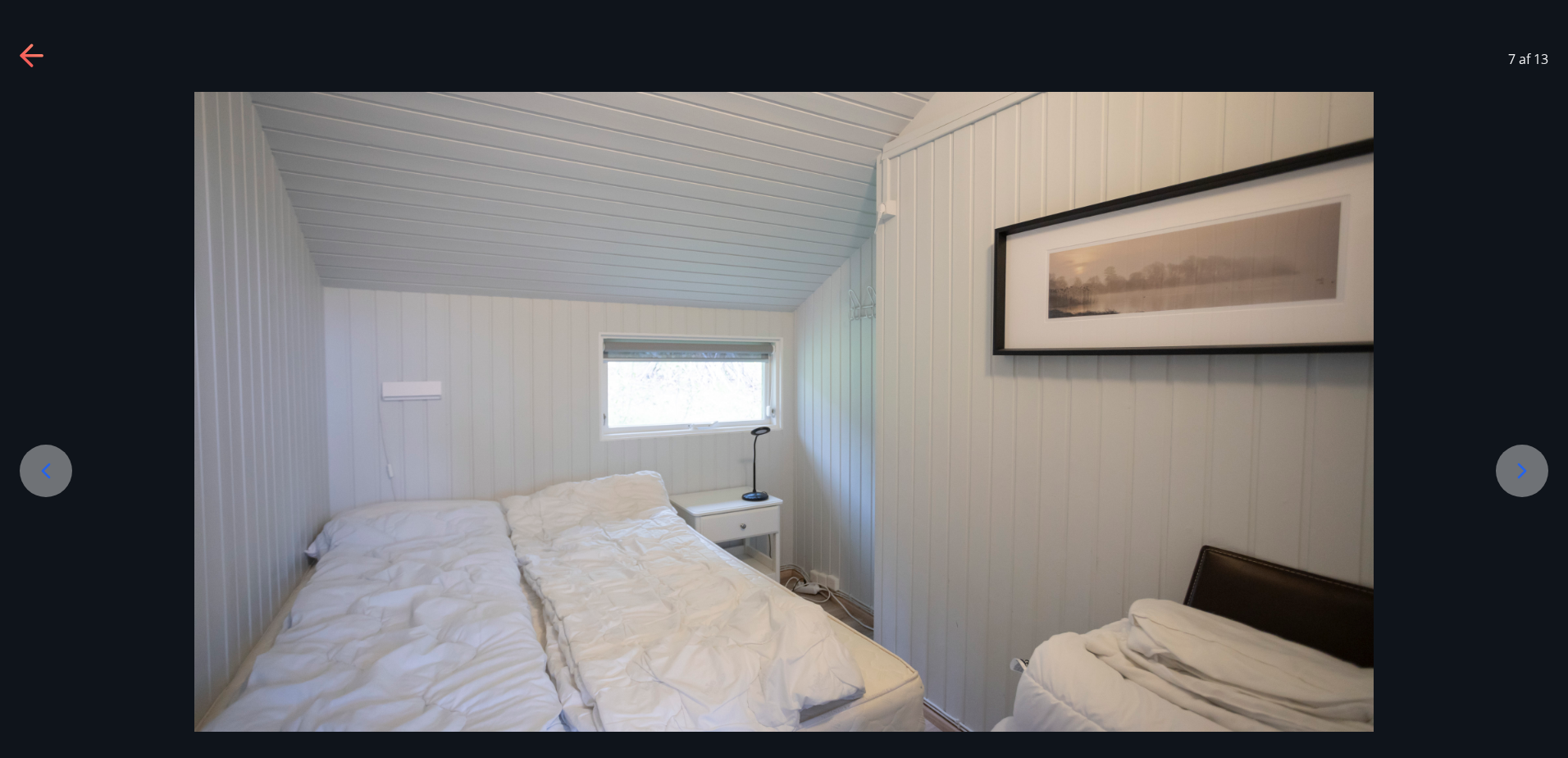
click at [50, 454] on div at bounding box center [46, 471] width 53 height 53
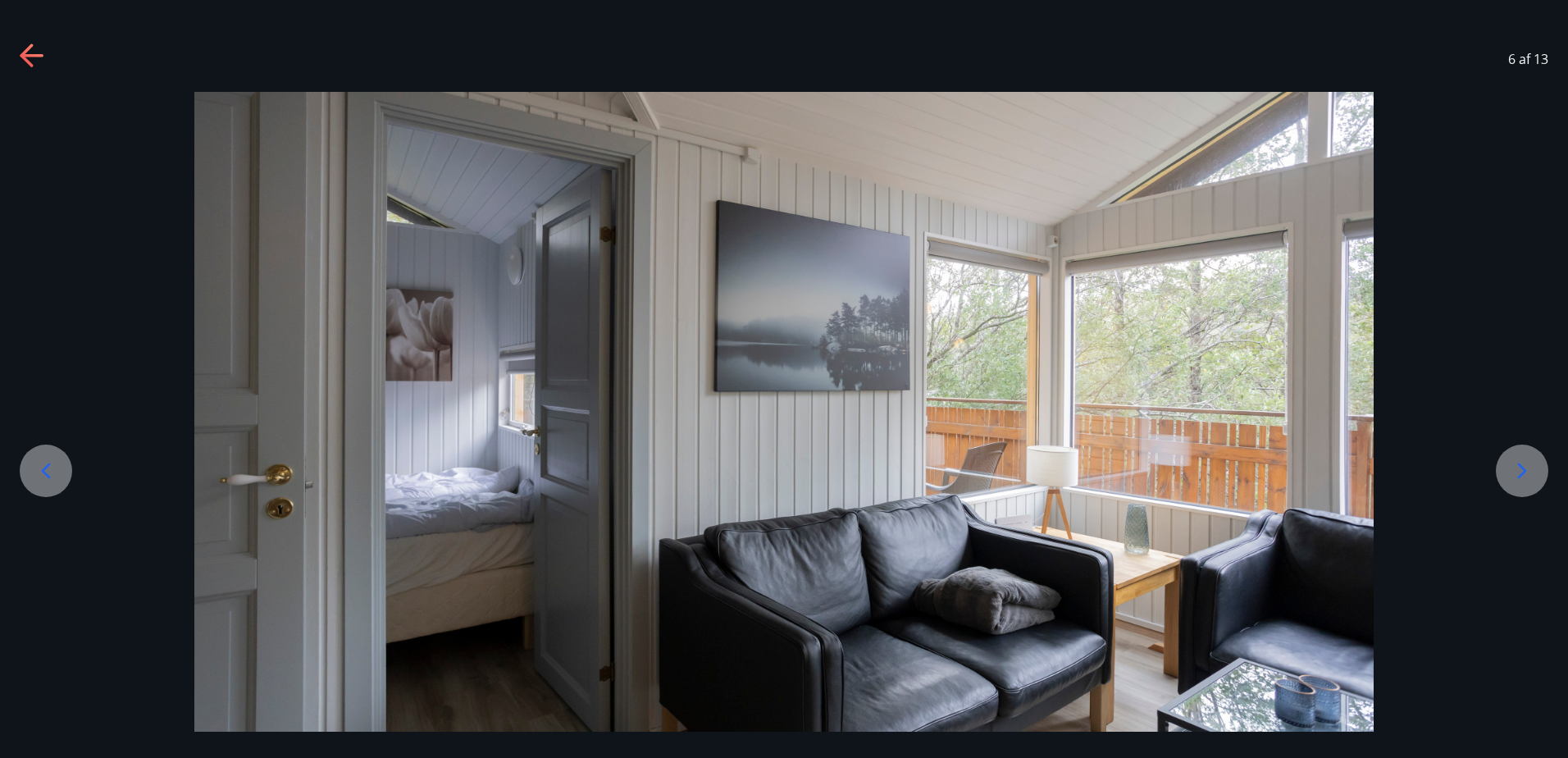
click at [50, 454] on div at bounding box center [46, 471] width 53 height 53
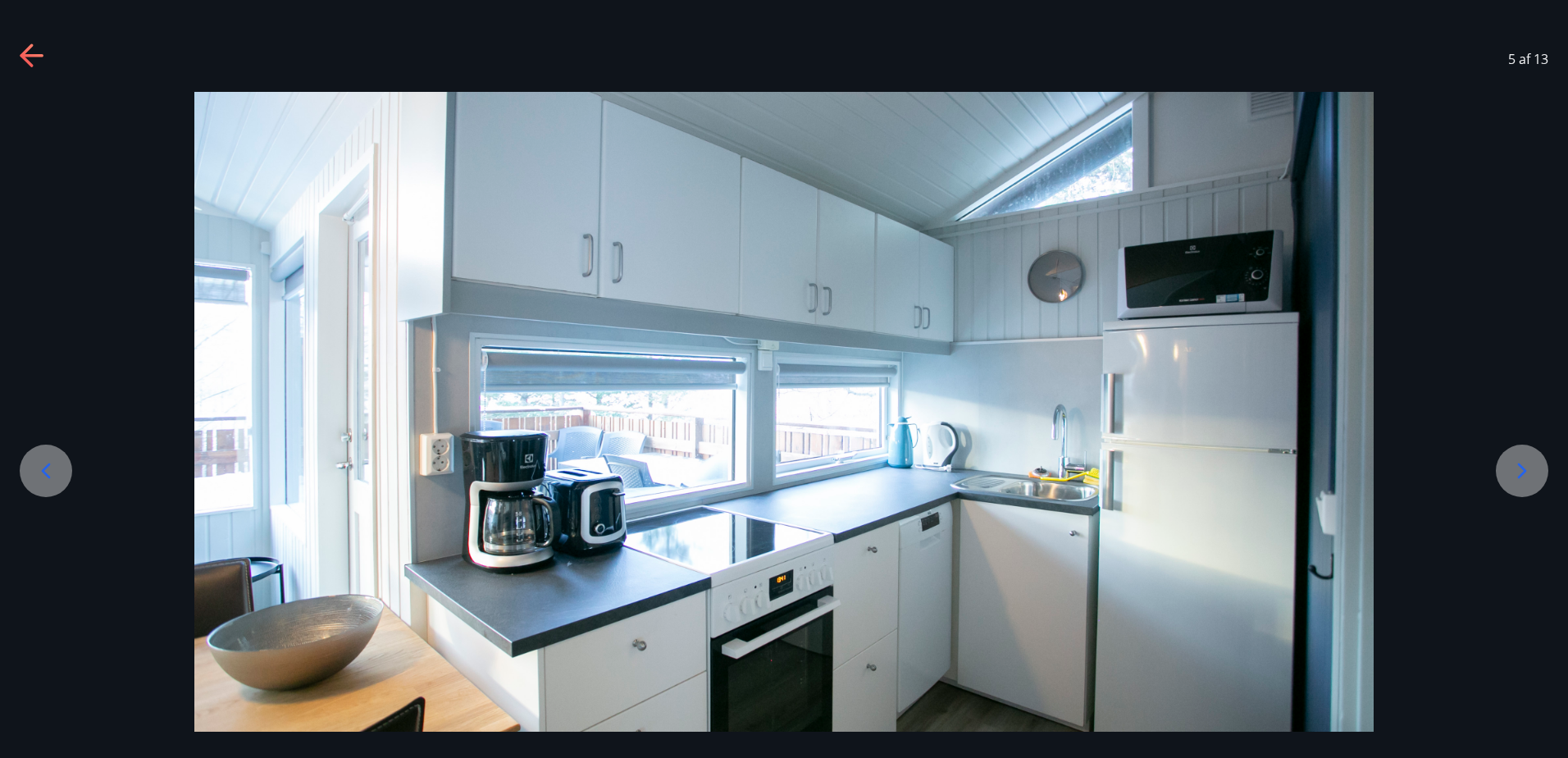
click at [50, 454] on div at bounding box center [46, 471] width 53 height 53
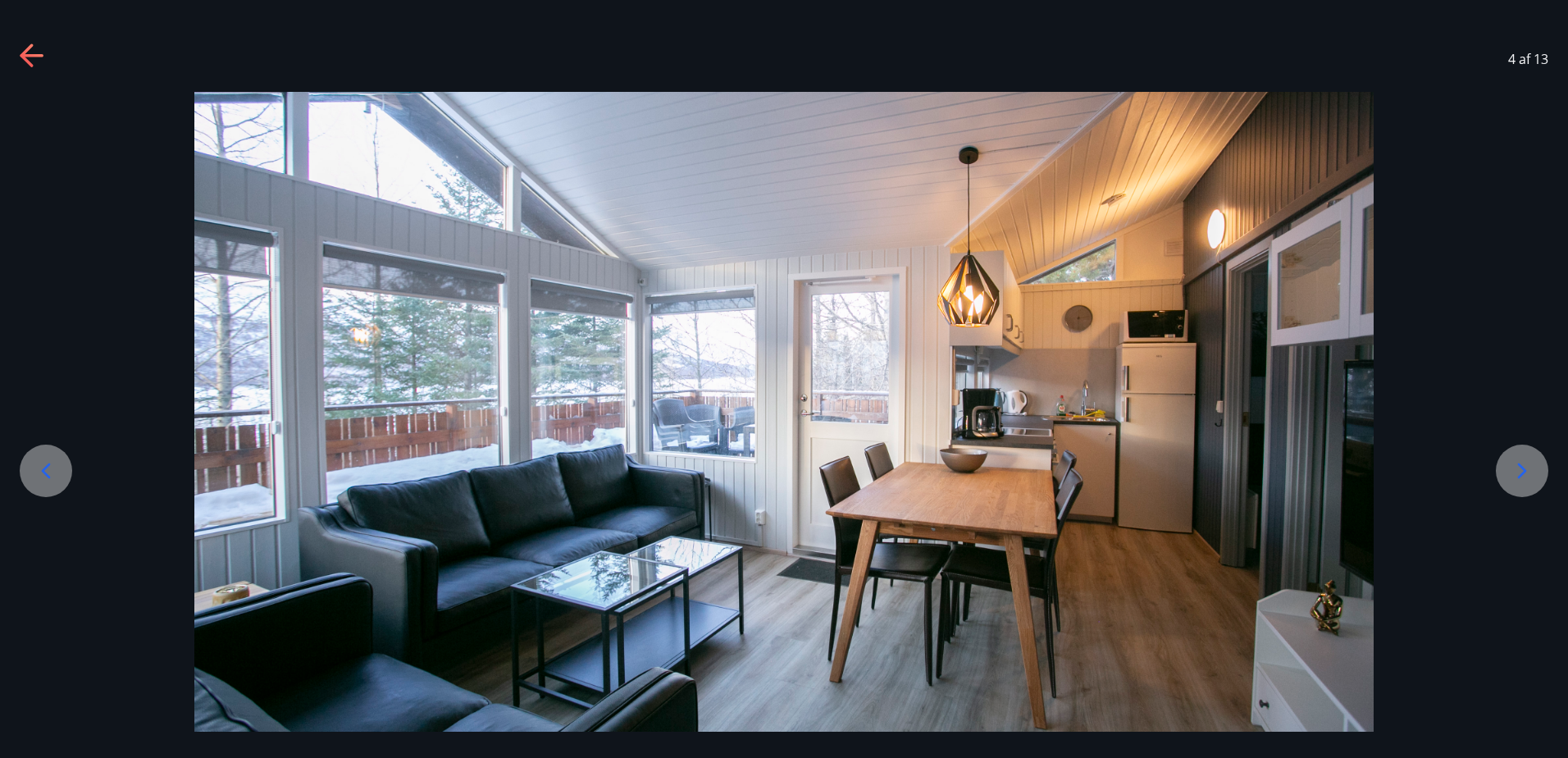
click at [1508, 471] on div at bounding box center [1522, 471] width 53 height 53
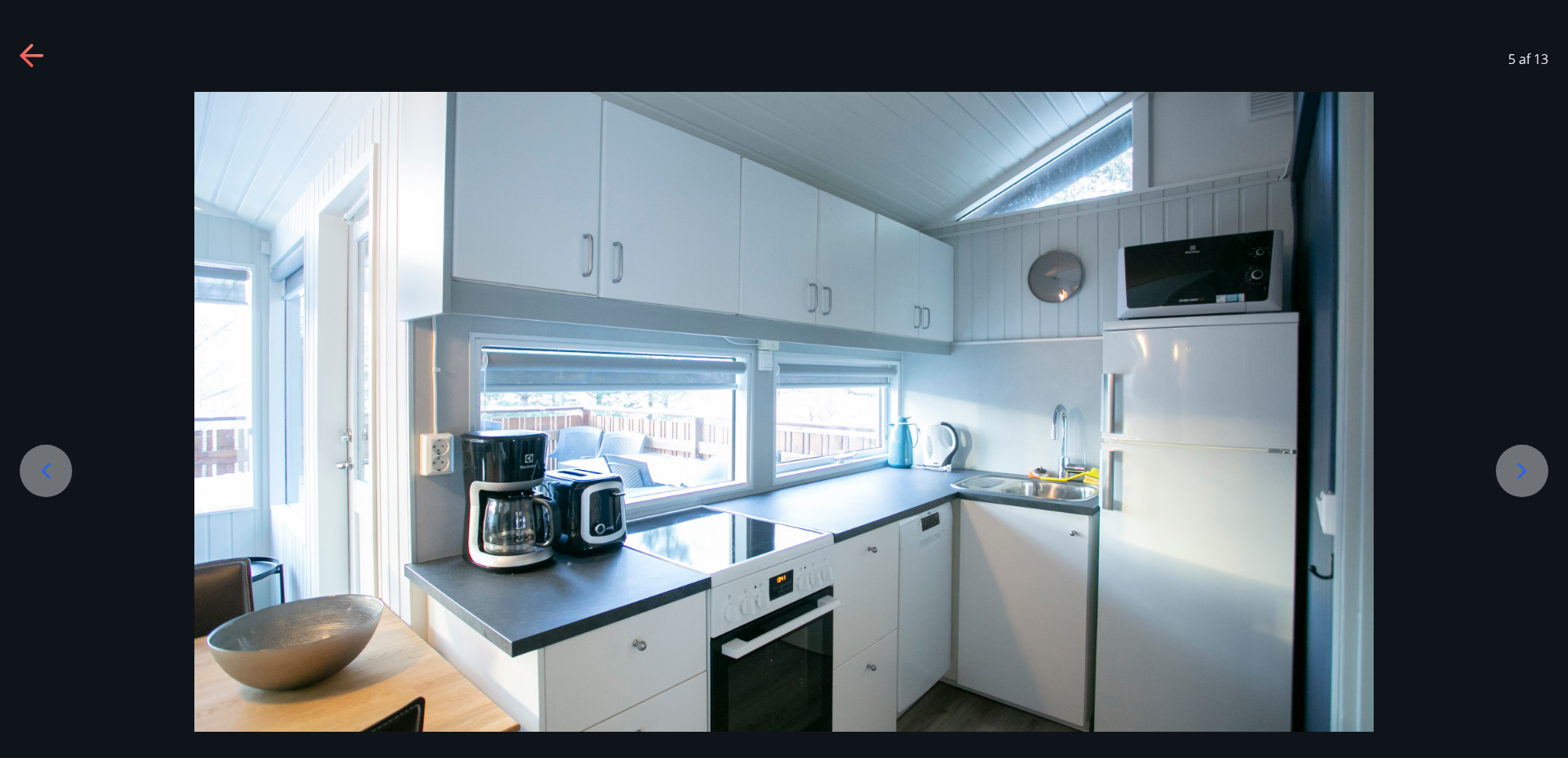
click at [70, 471] on div at bounding box center [46, 471] width 53 height 53
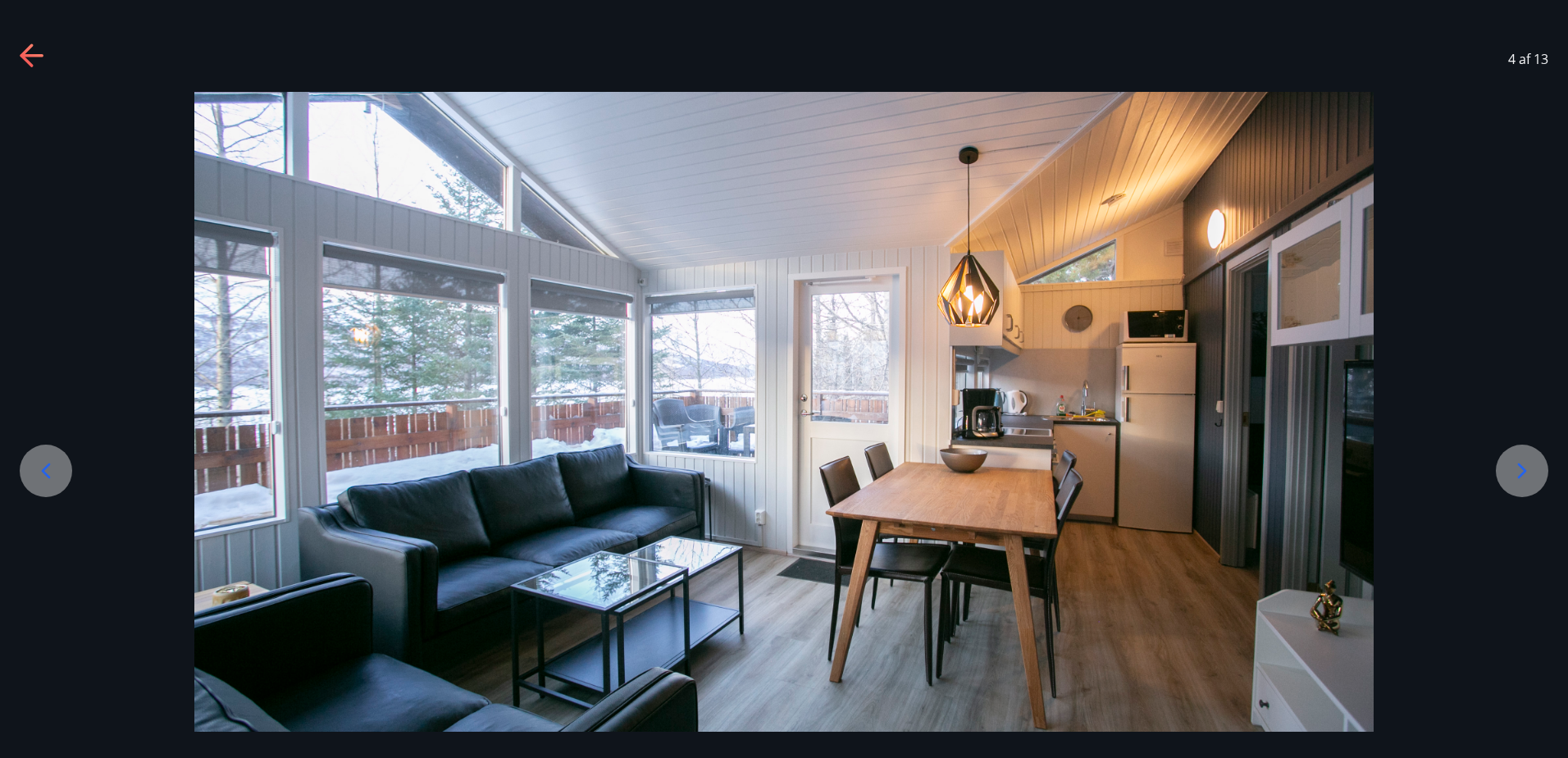
click at [70, 471] on div at bounding box center [46, 471] width 53 height 53
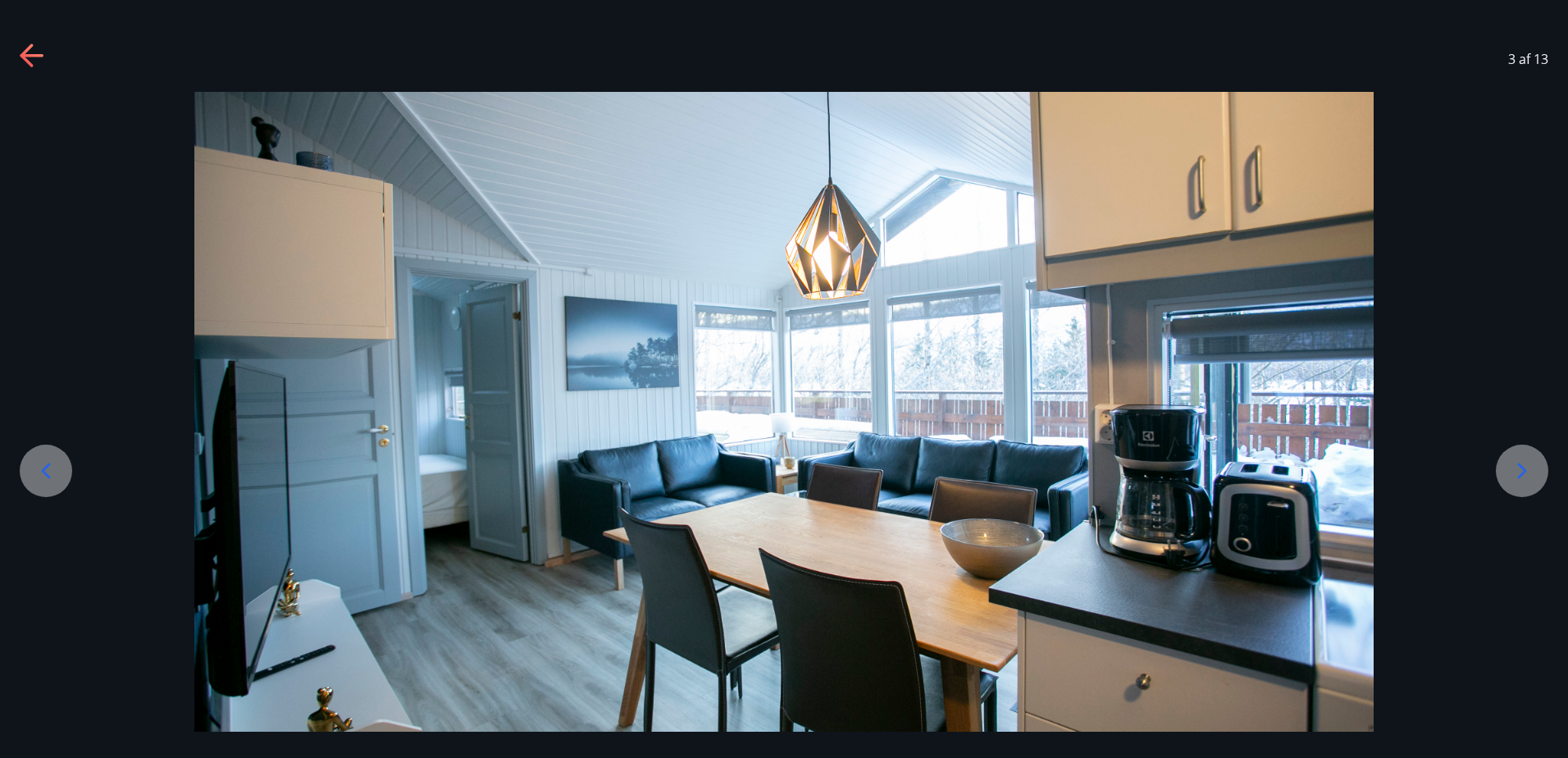
click at [70, 471] on div at bounding box center [46, 471] width 53 height 53
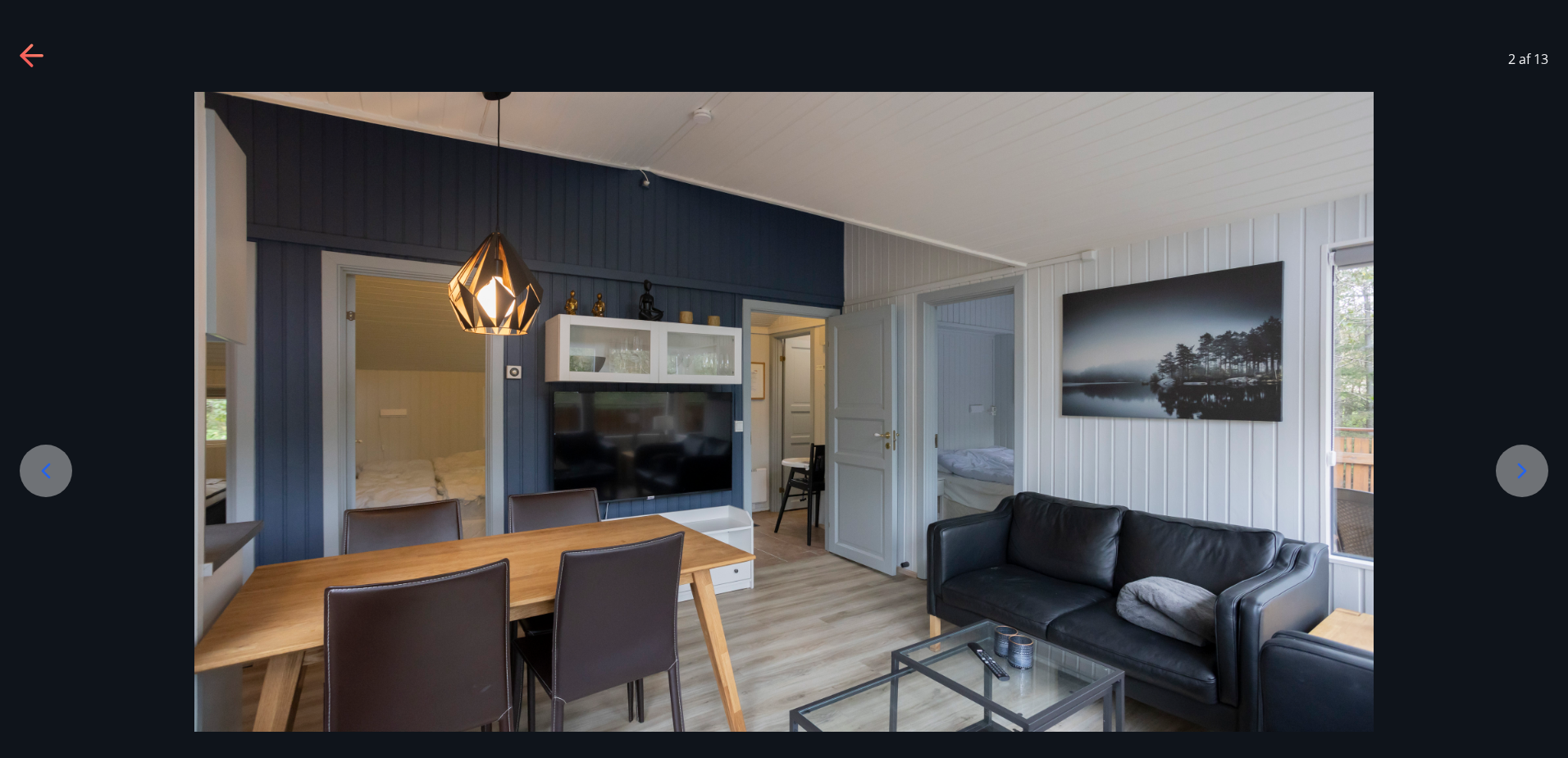
click at [43, 473] on icon at bounding box center [45, 470] width 26 height 26
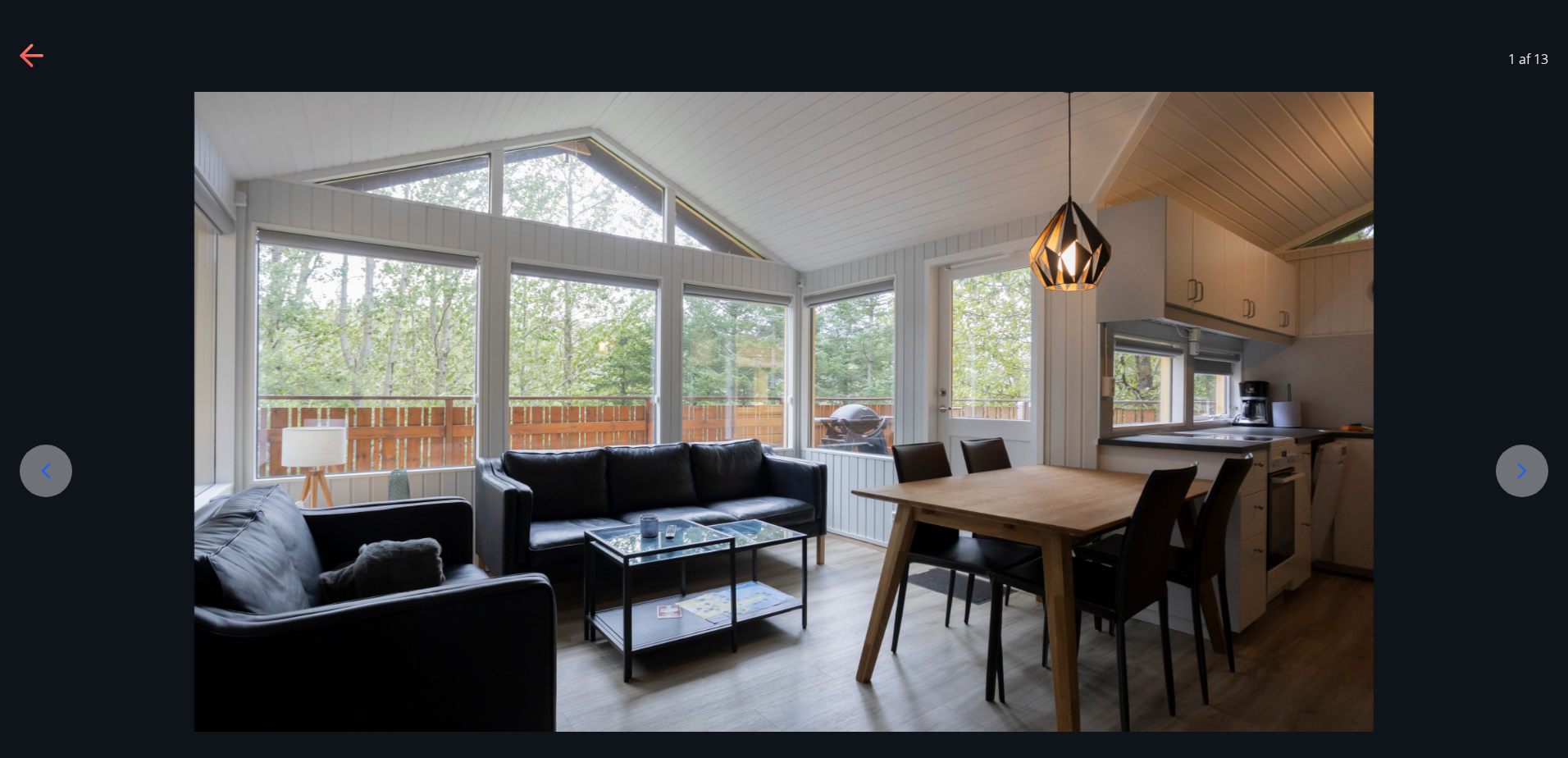
click at [43, 473] on icon at bounding box center [45, 470] width 26 height 26
click at [1515, 469] on icon at bounding box center [1522, 470] width 26 height 26
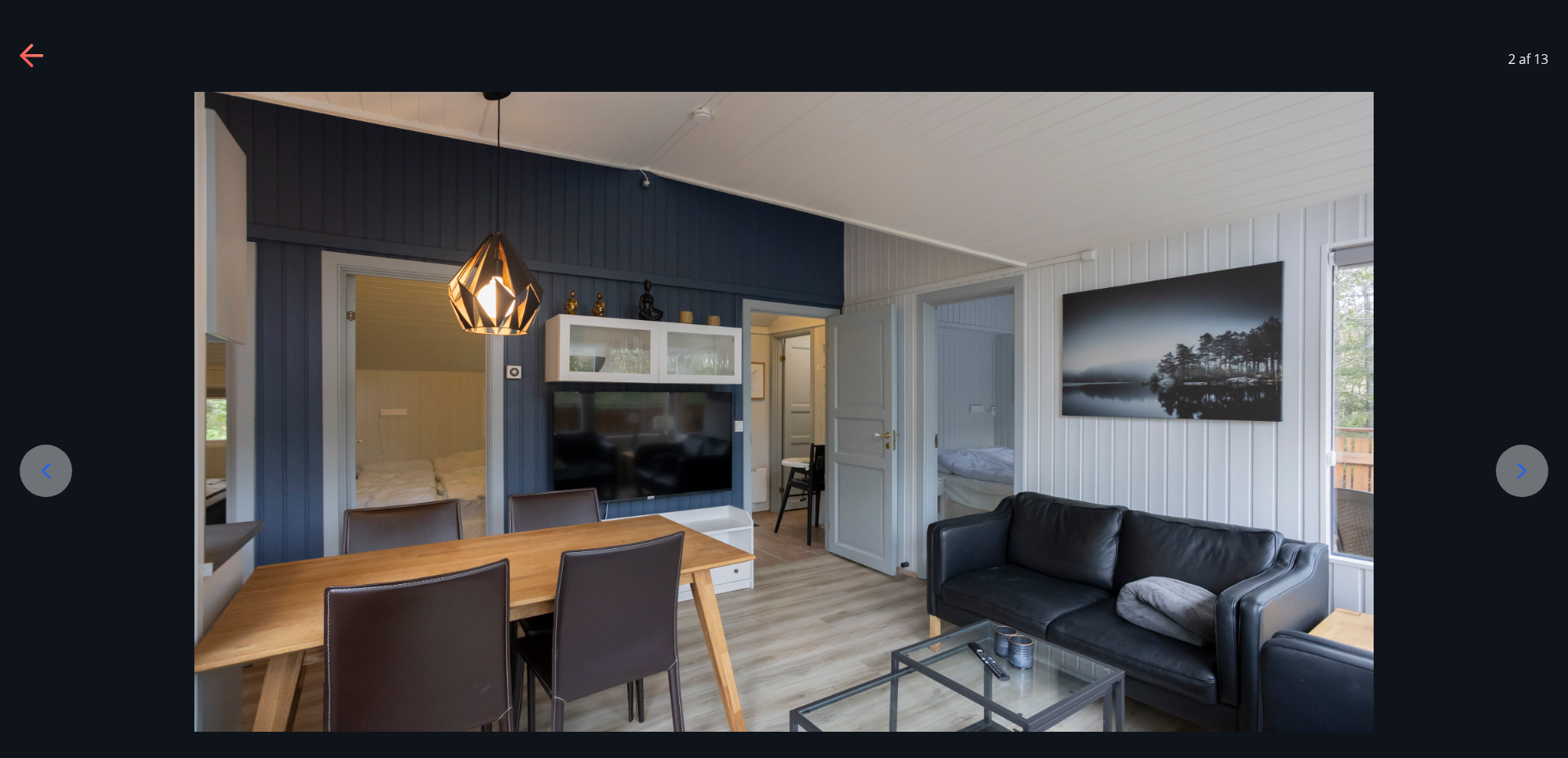
click at [1515, 469] on icon at bounding box center [1522, 470] width 26 height 26
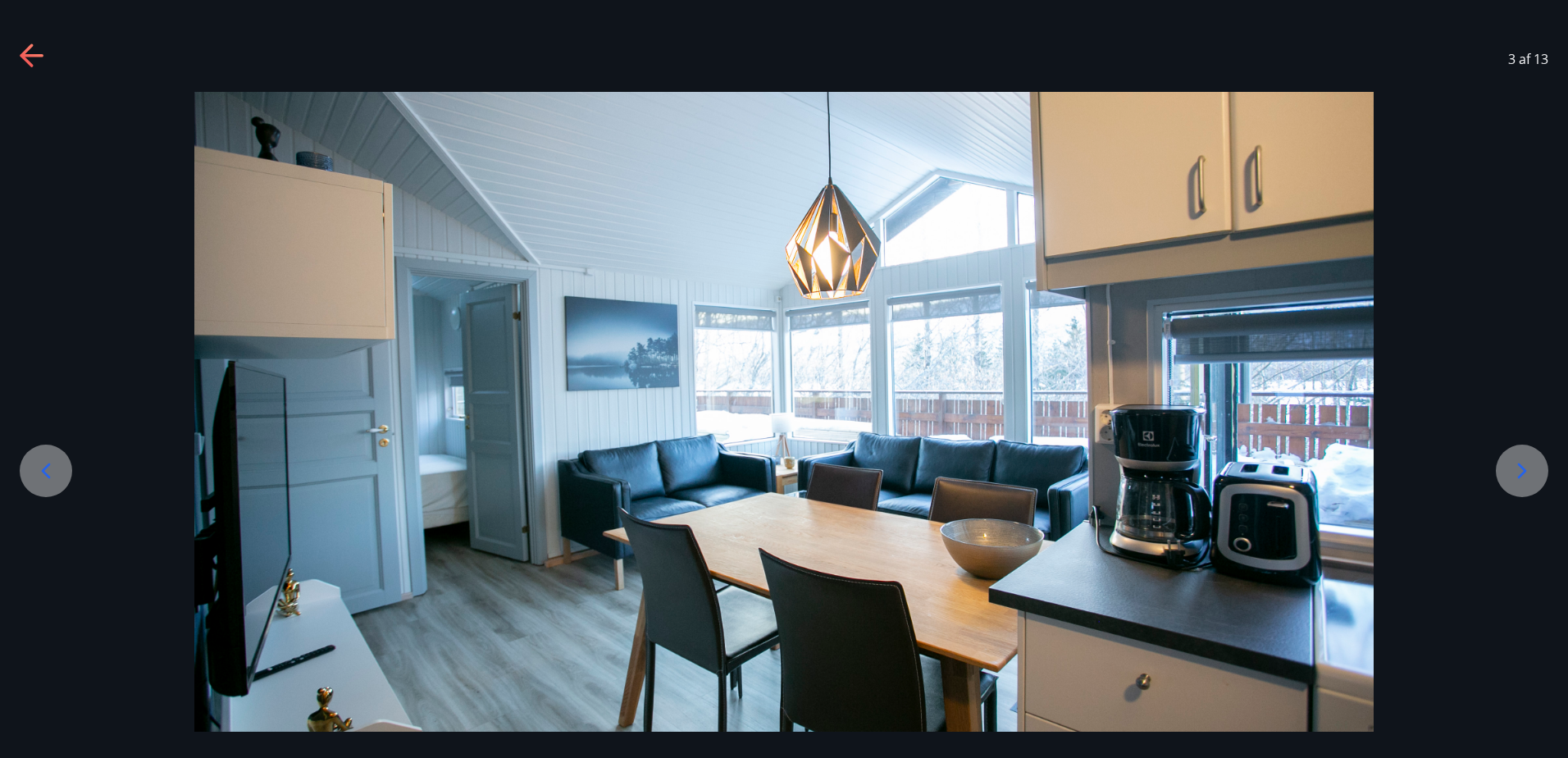
click at [1515, 469] on icon at bounding box center [1522, 470] width 26 height 26
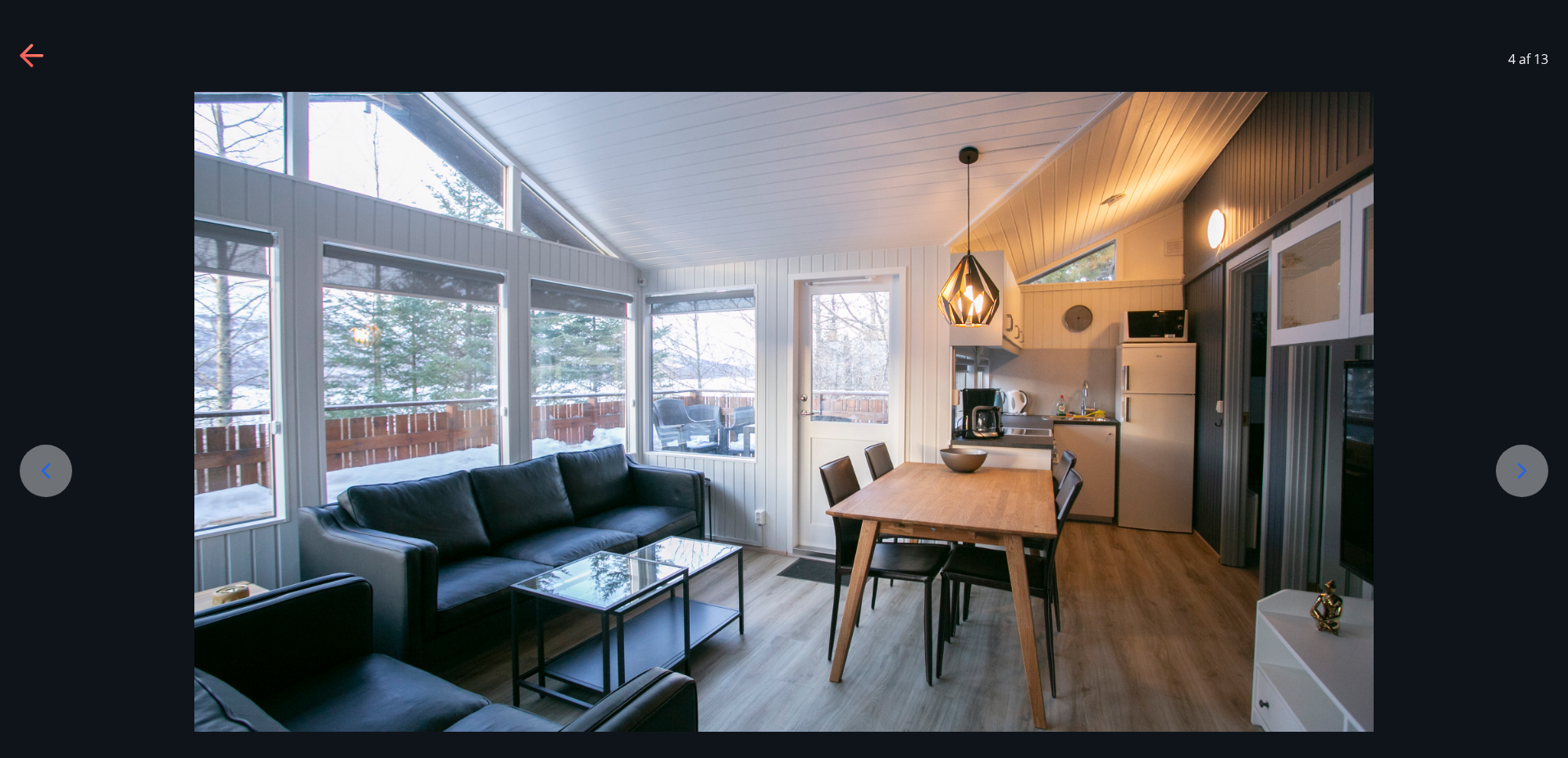
click at [1515, 469] on icon at bounding box center [1522, 470] width 26 height 26
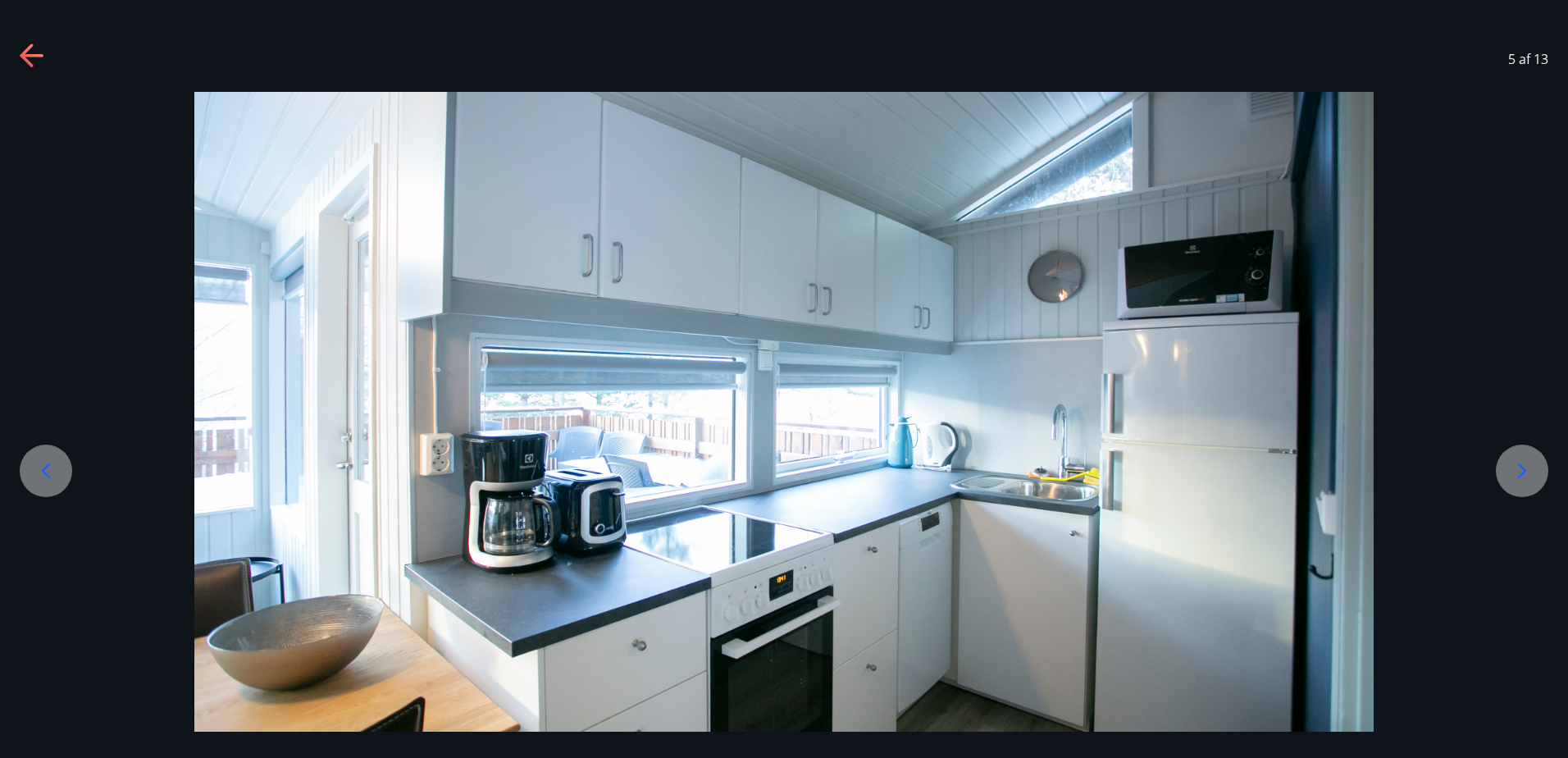
click at [1515, 469] on icon at bounding box center [1522, 470] width 26 height 26
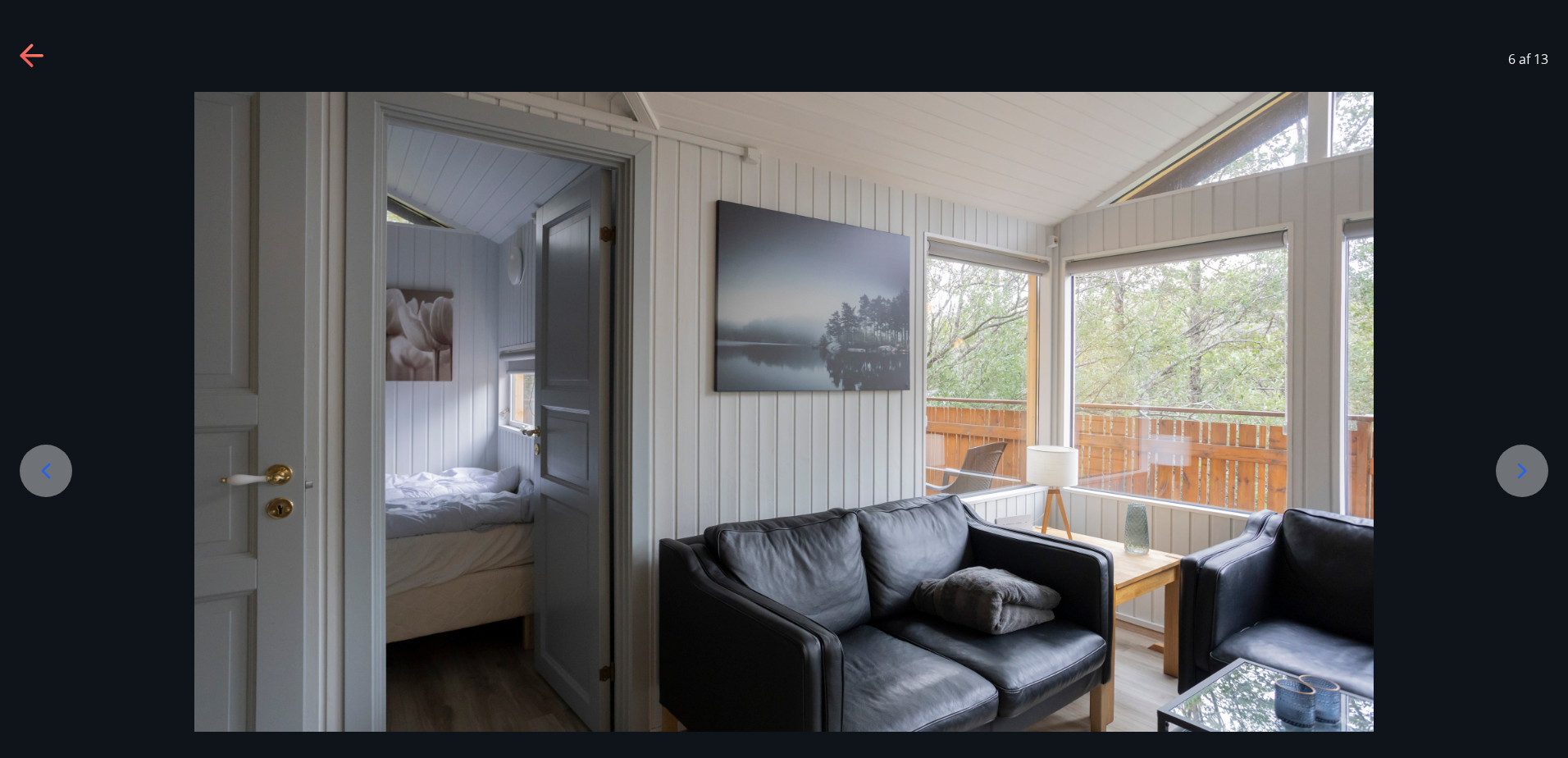
click at [1515, 469] on icon at bounding box center [1522, 470] width 26 height 26
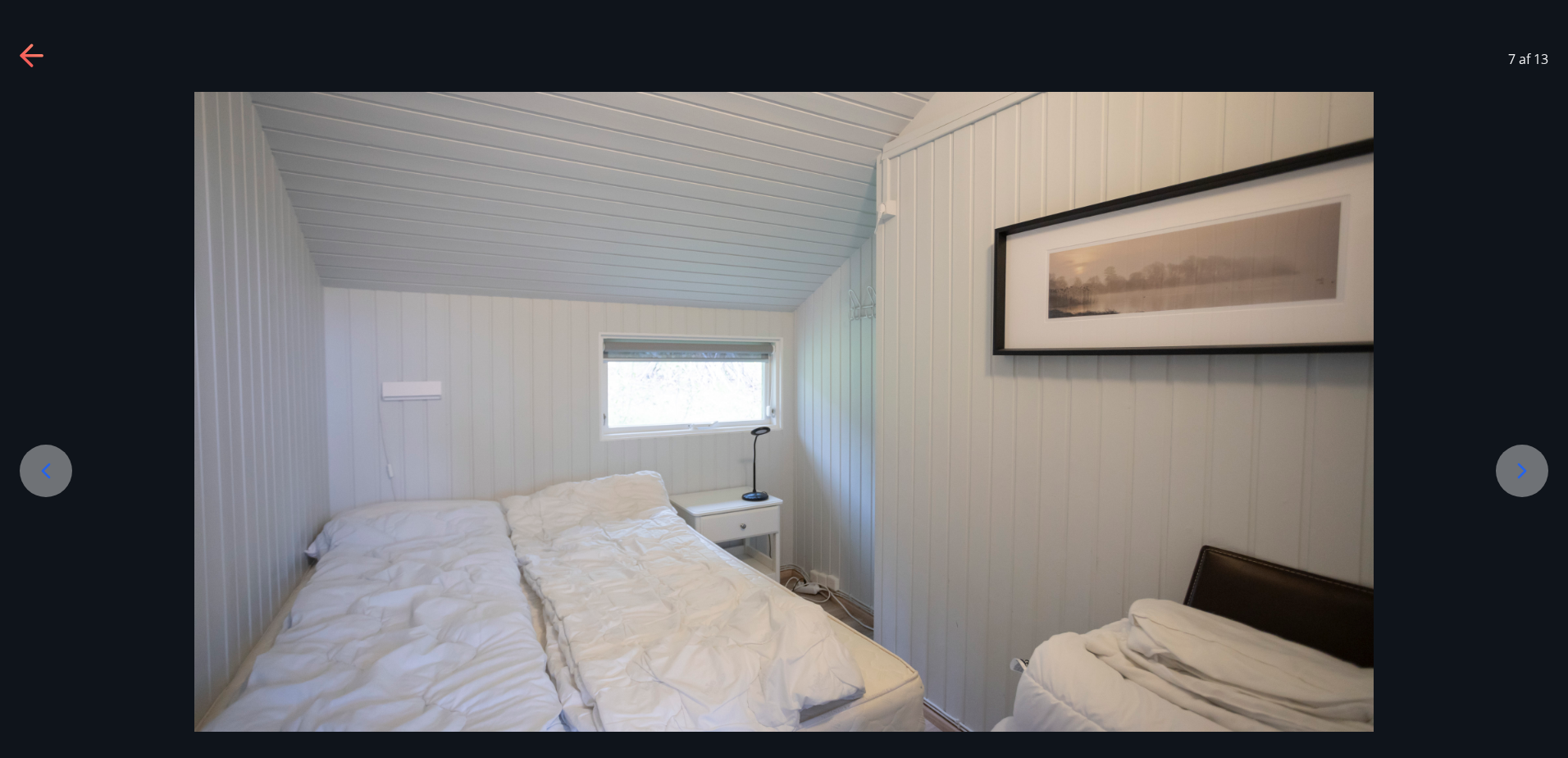
click at [1515, 469] on icon at bounding box center [1522, 470] width 26 height 26
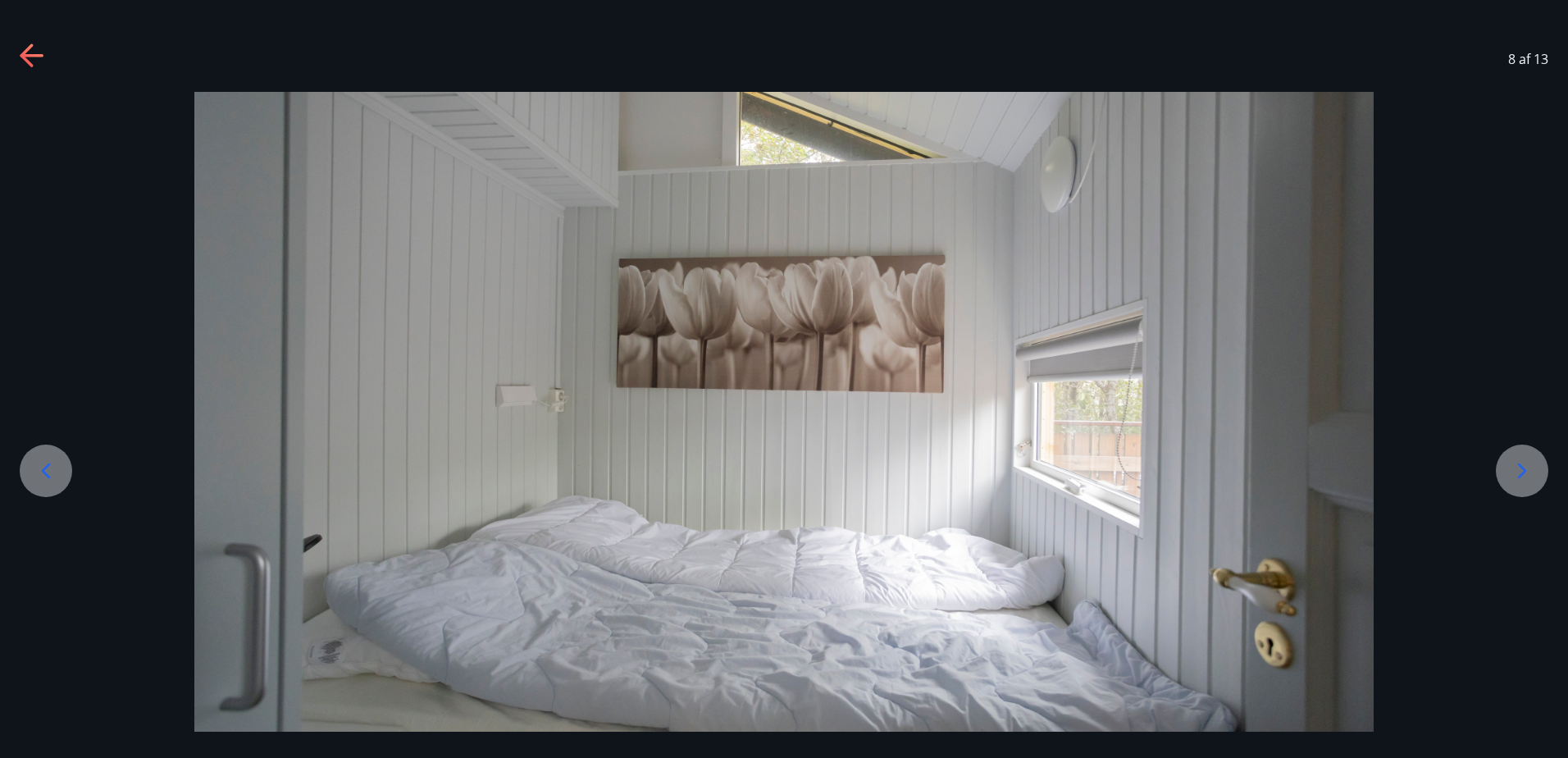
click at [1515, 469] on icon at bounding box center [1522, 470] width 26 height 26
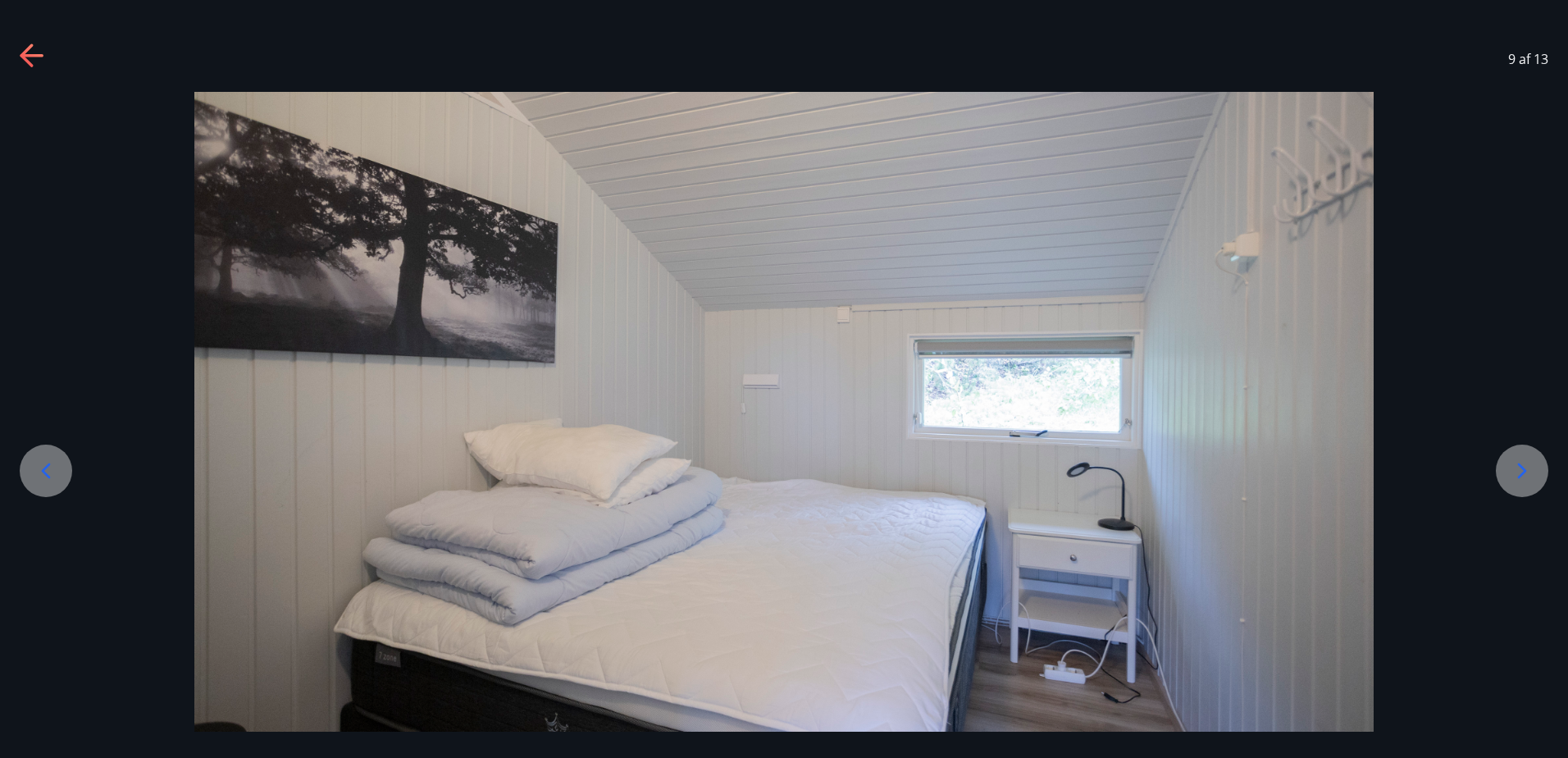
click at [1515, 469] on icon at bounding box center [1522, 470] width 26 height 26
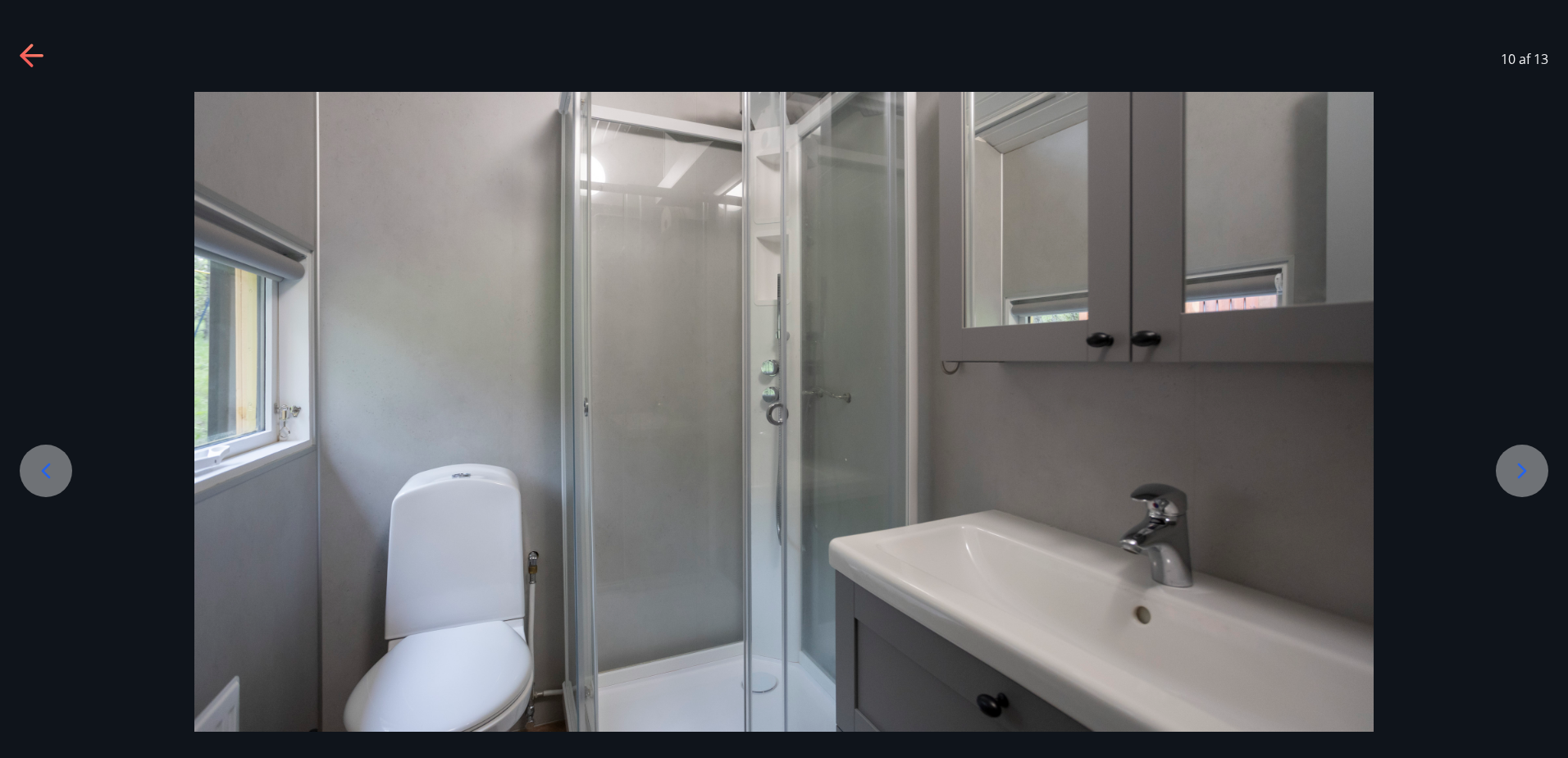
click at [1515, 469] on icon at bounding box center [1522, 470] width 26 height 26
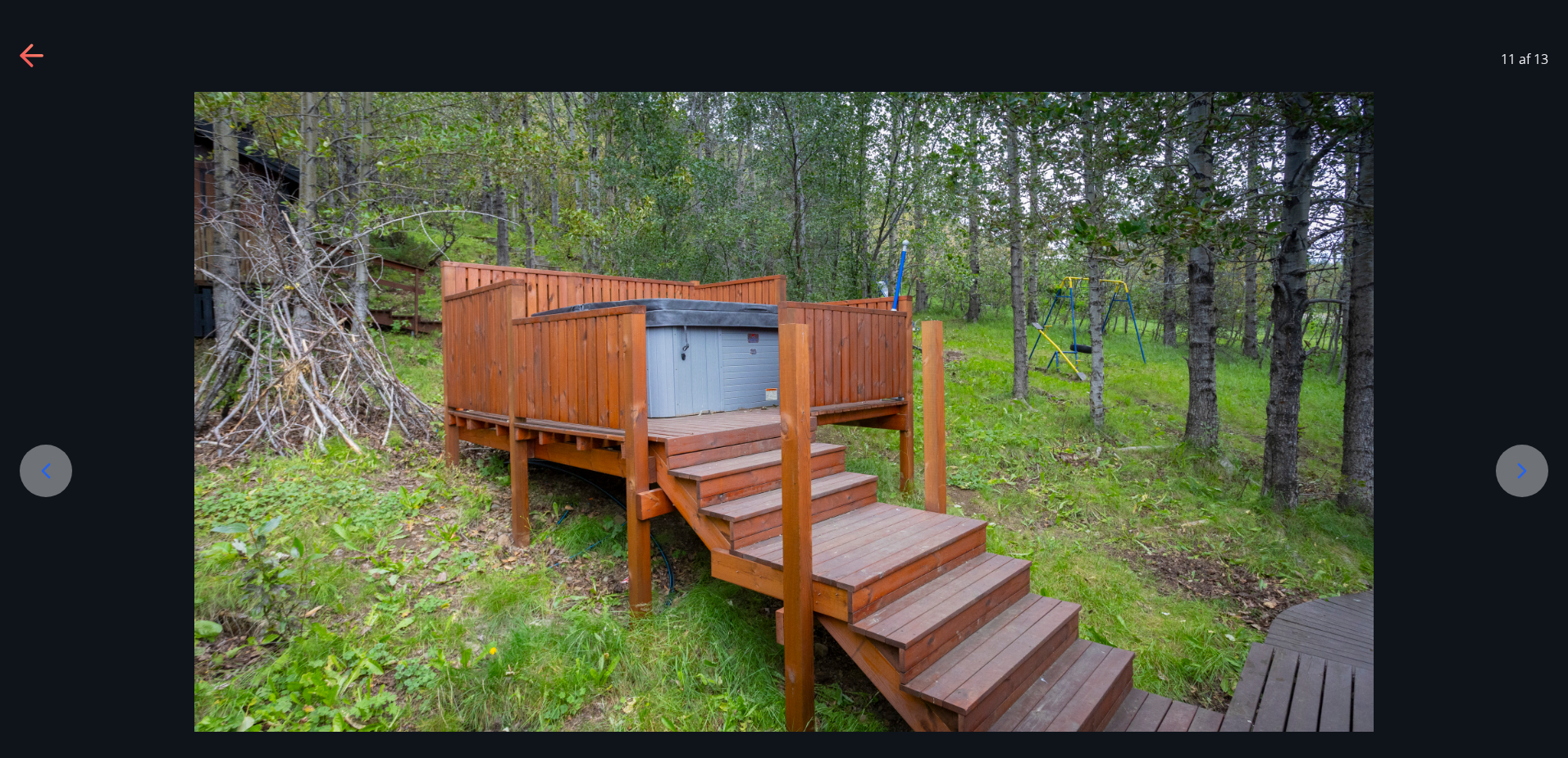
click at [1515, 469] on icon at bounding box center [1522, 470] width 26 height 26
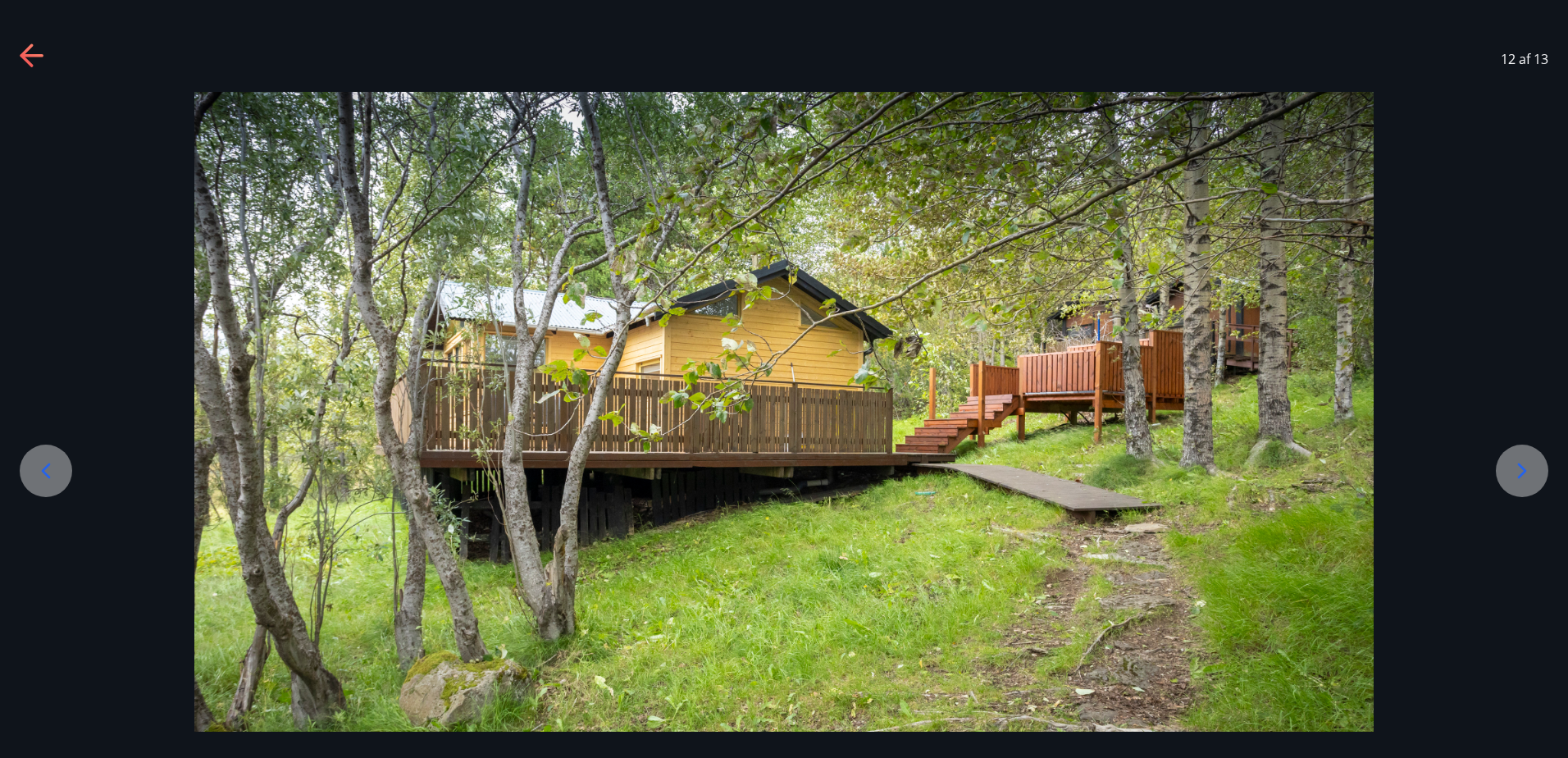
click at [1515, 469] on icon at bounding box center [1522, 470] width 26 height 26
